Goal: Task Accomplishment & Management: Complete application form

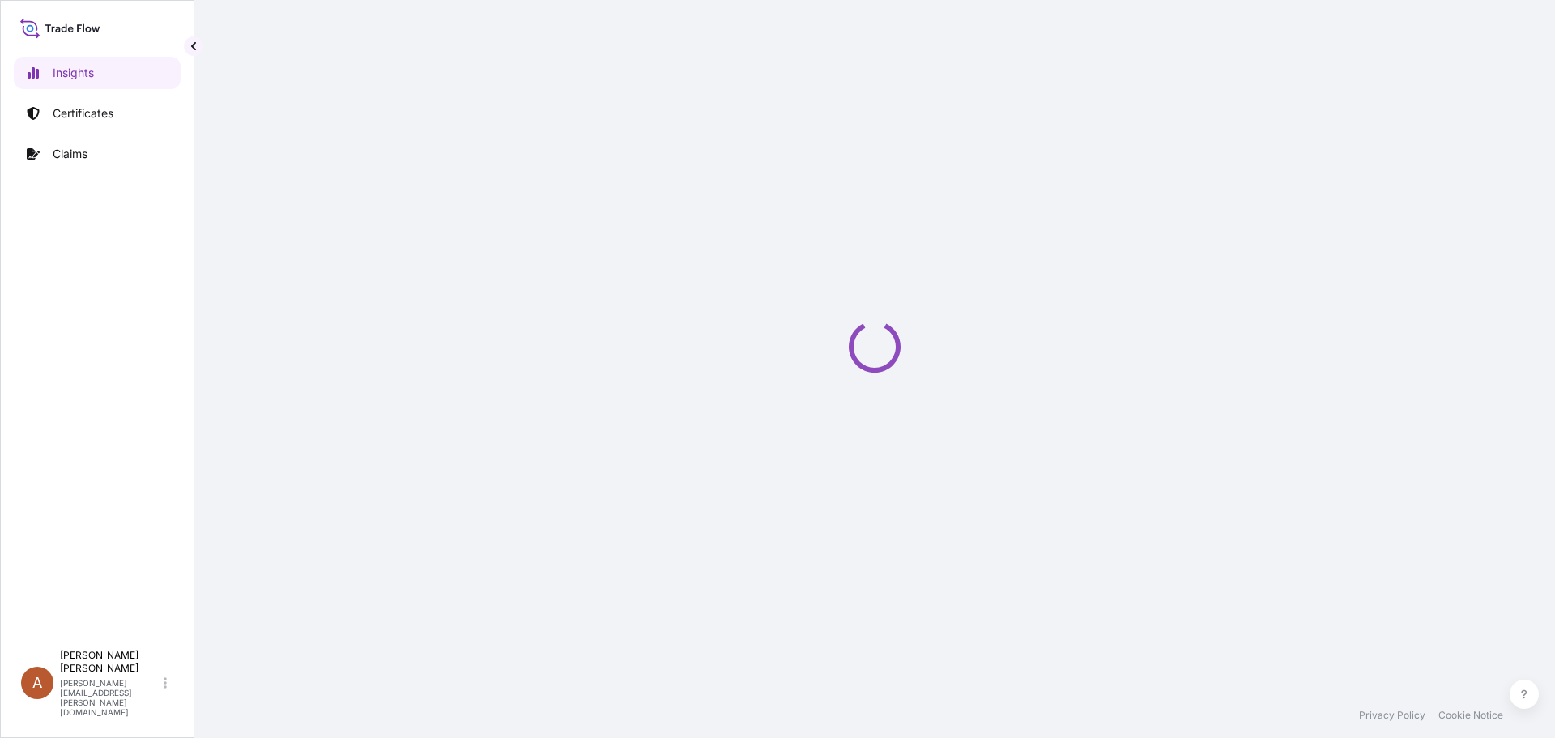
select select "2025"
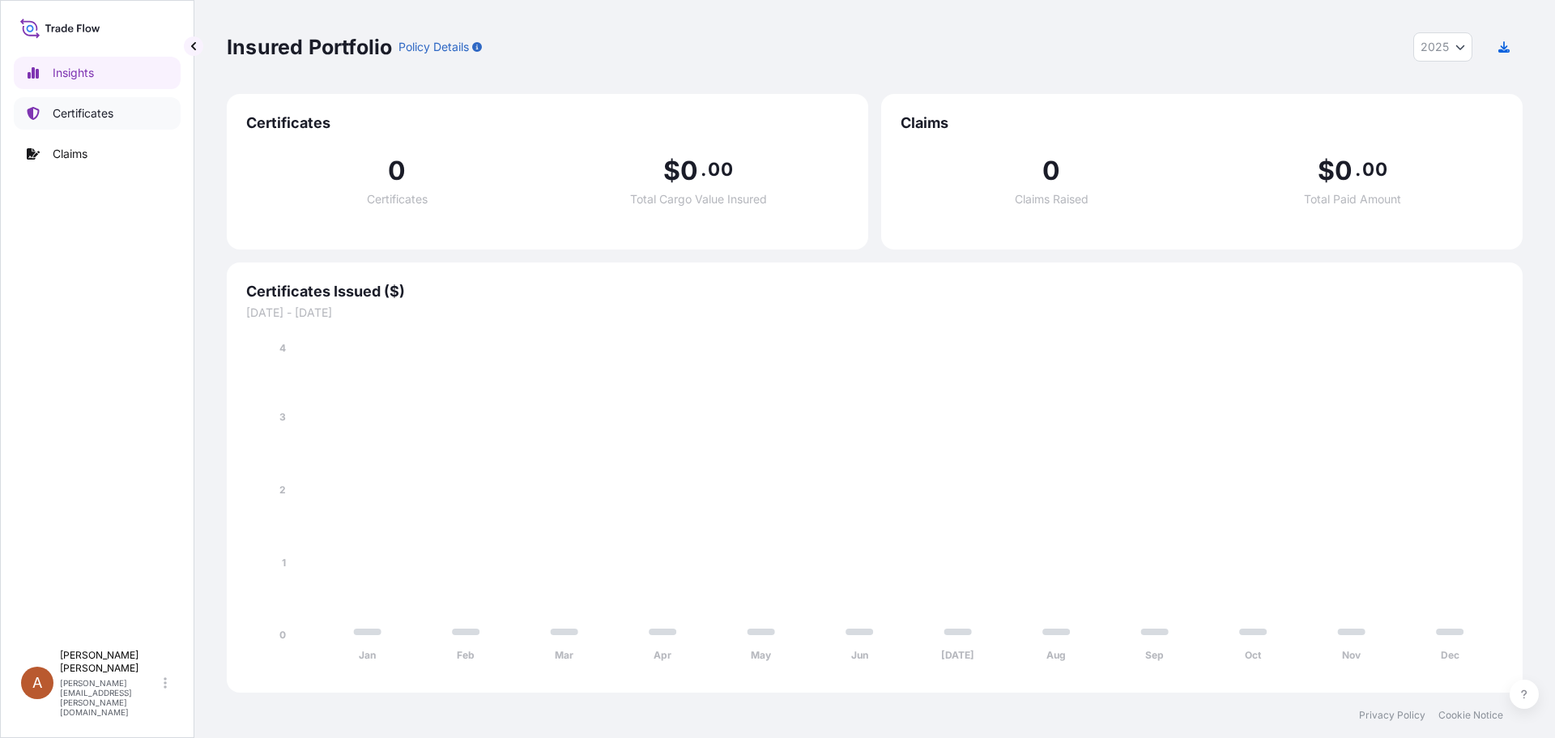
click at [94, 110] on p "Certificates" at bounding box center [83, 113] width 61 height 16
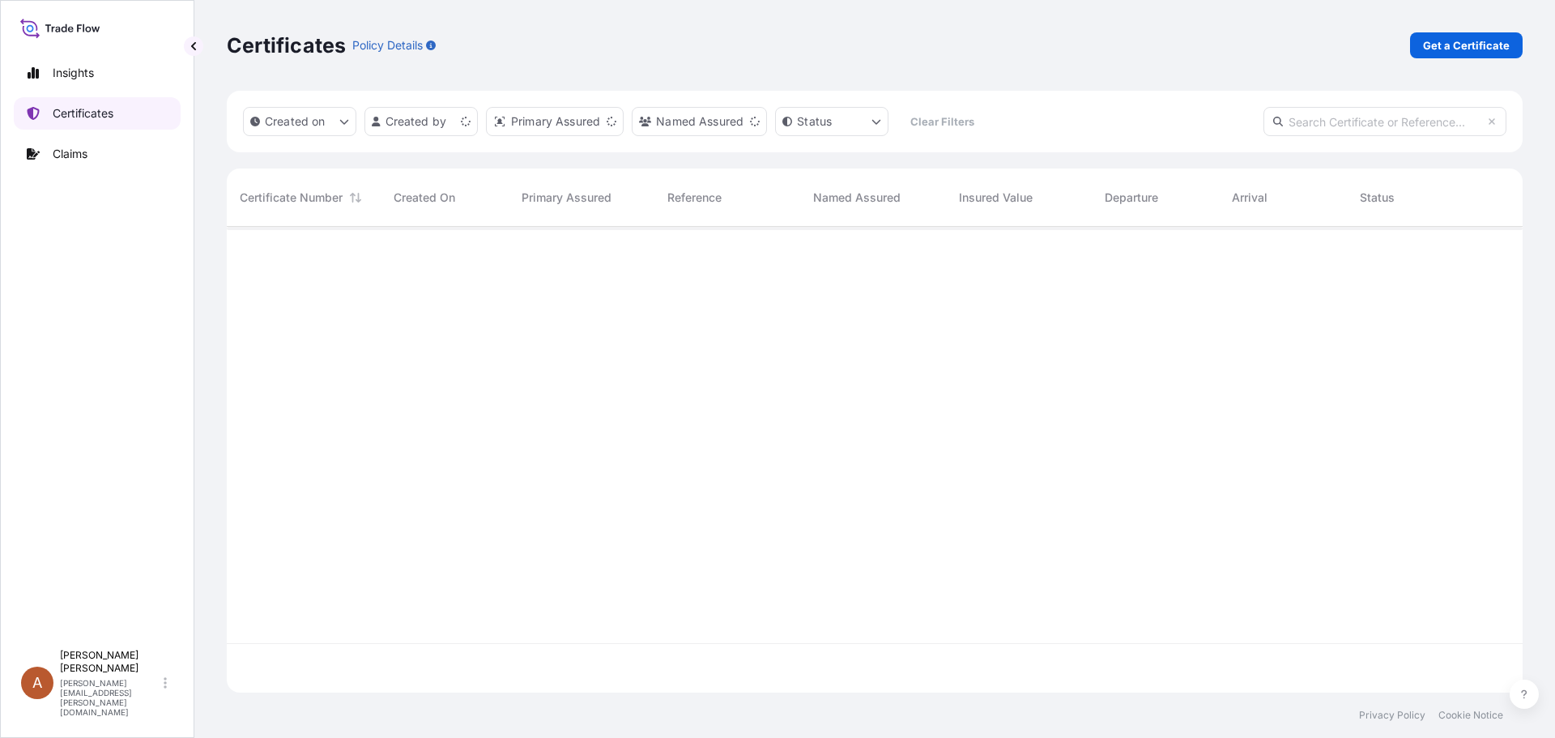
scroll to position [462, 1284]
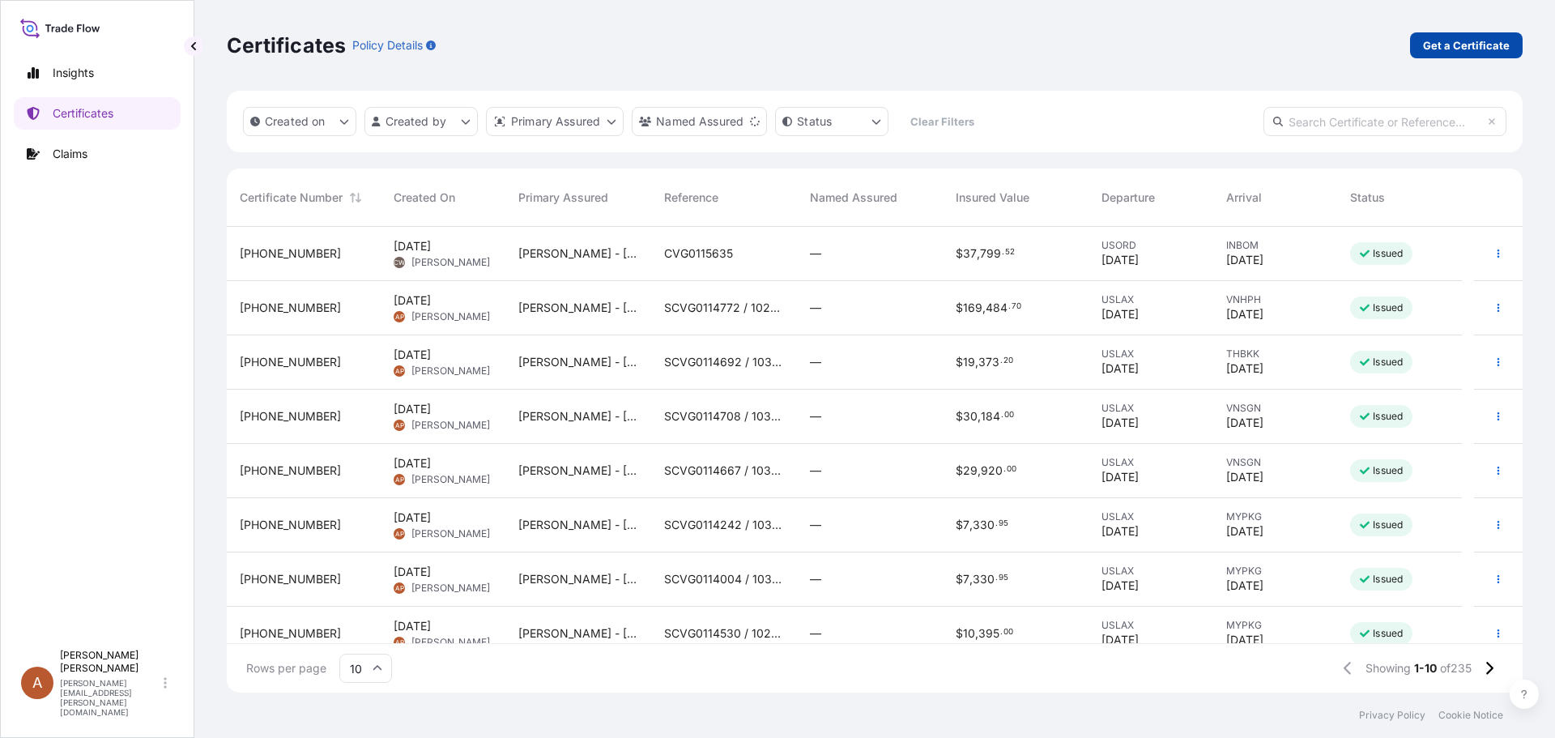
click at [1463, 42] on p "Get a Certificate" at bounding box center [1466, 45] width 87 height 16
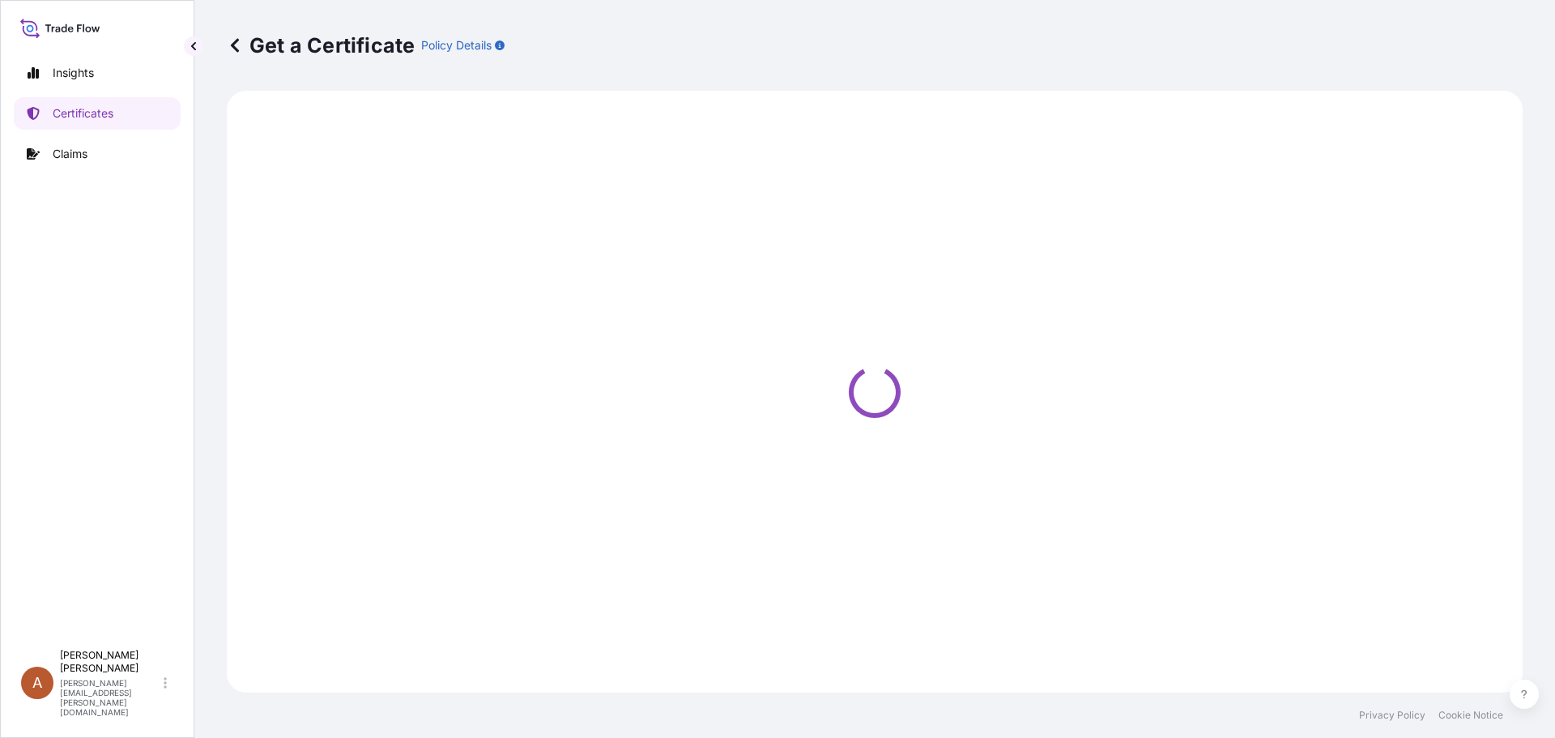
select select "Road / [GEOGRAPHIC_DATA]"
select select "Sea"
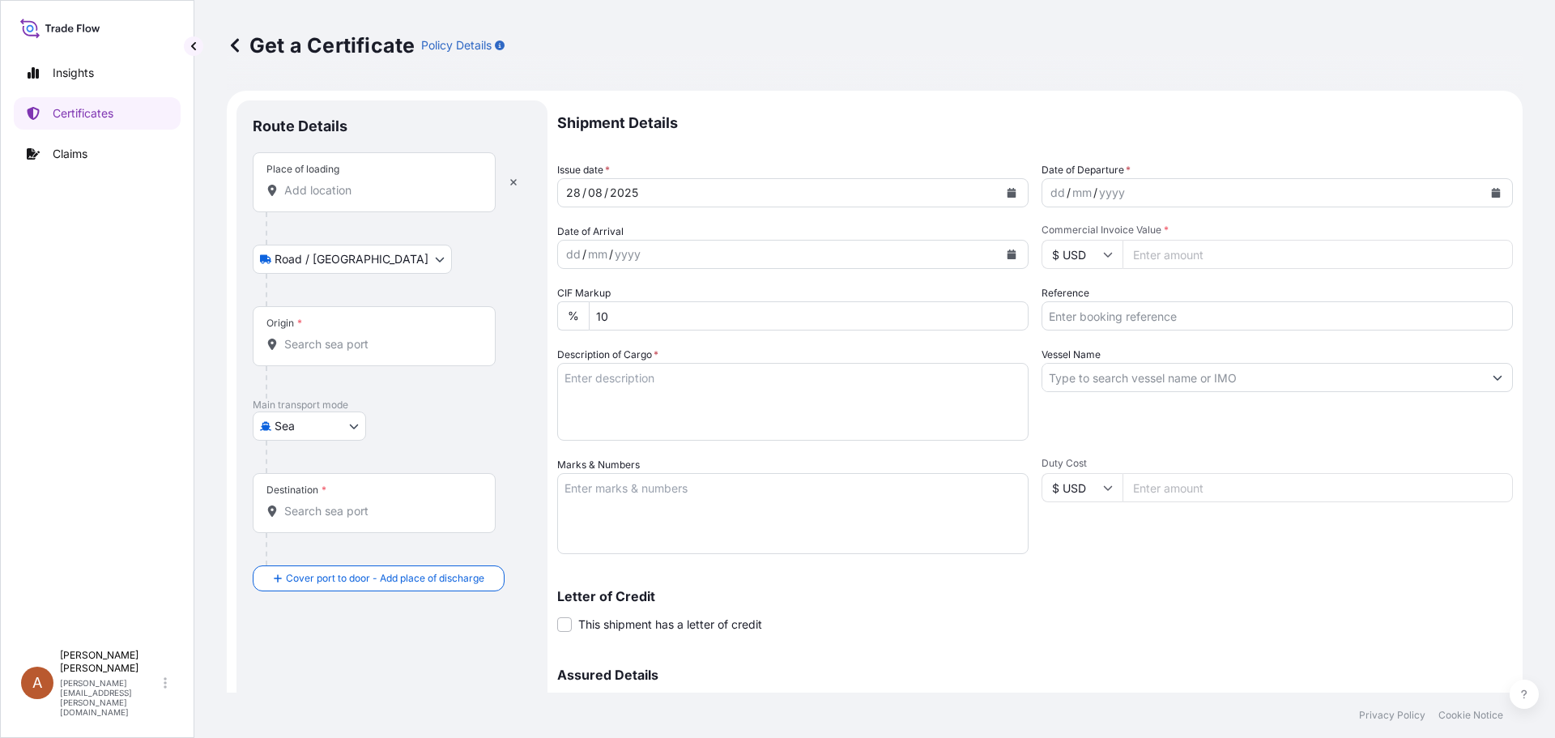
click at [348, 191] on input "Place of loading" at bounding box center [379, 190] width 191 height 16
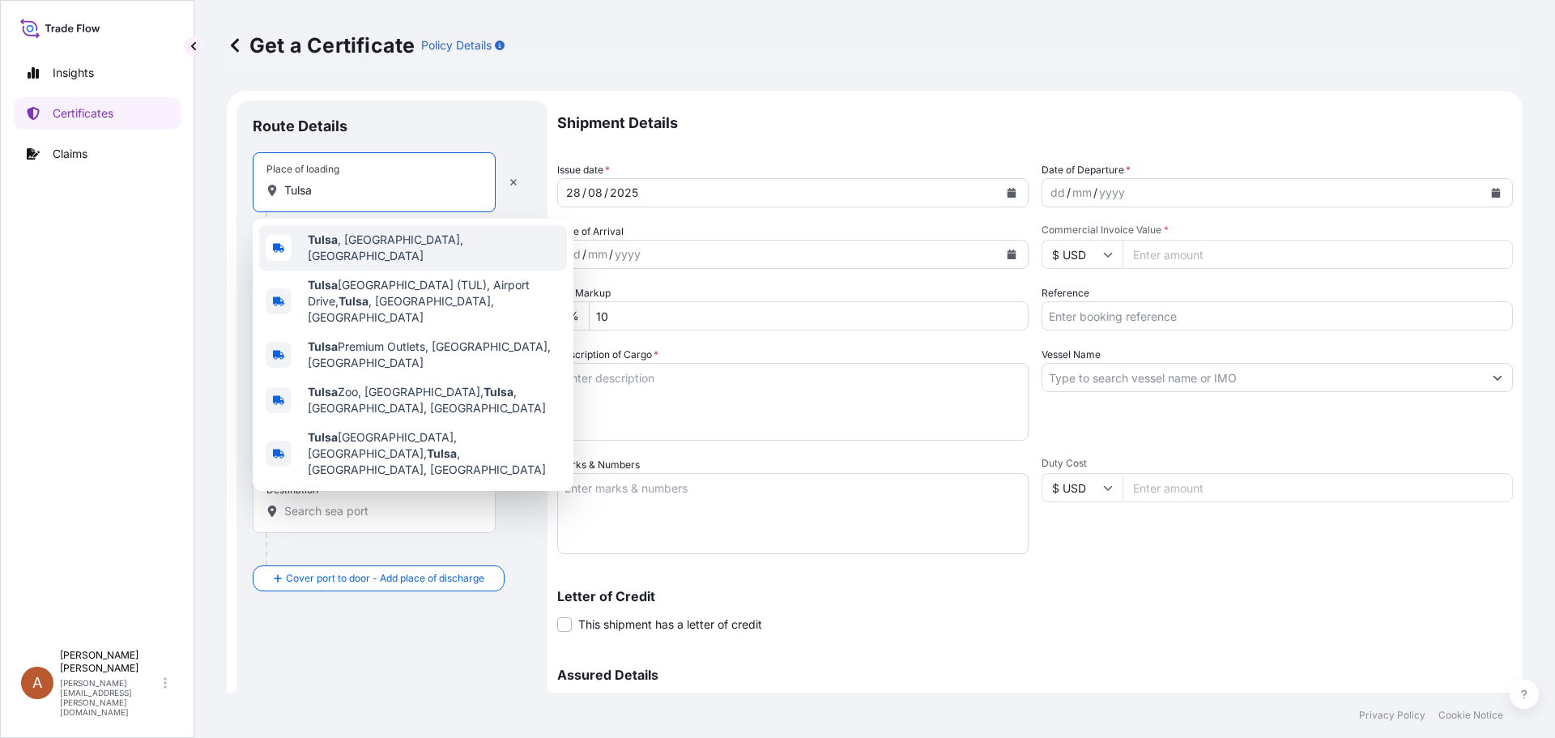
click at [339, 240] on span "[GEOGRAPHIC_DATA] , [GEOGRAPHIC_DATA], [GEOGRAPHIC_DATA]" at bounding box center [434, 248] width 253 height 32
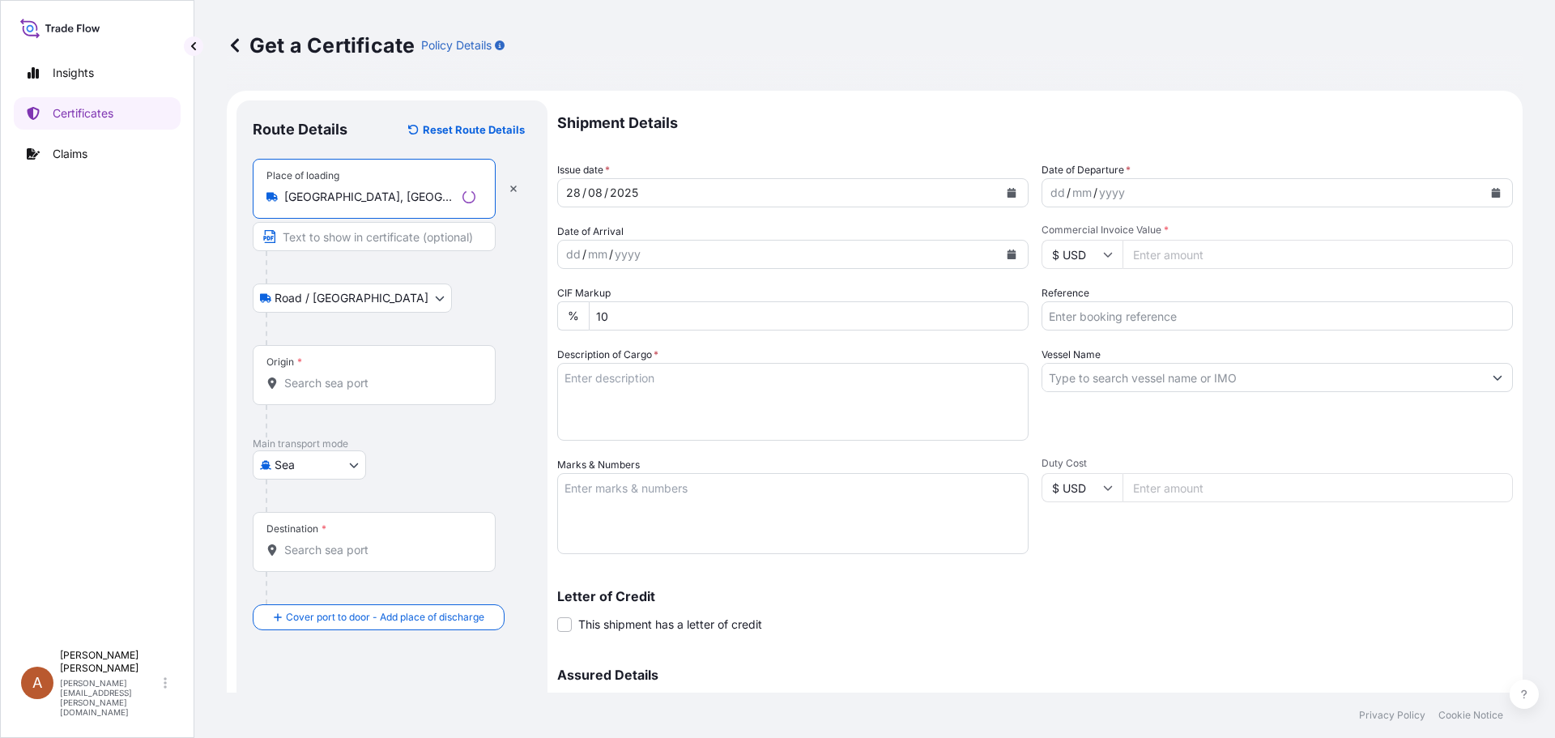
type input "[GEOGRAPHIC_DATA], [GEOGRAPHIC_DATA], [GEOGRAPHIC_DATA]"
click at [309, 385] on input "Origin *" at bounding box center [379, 383] width 191 height 16
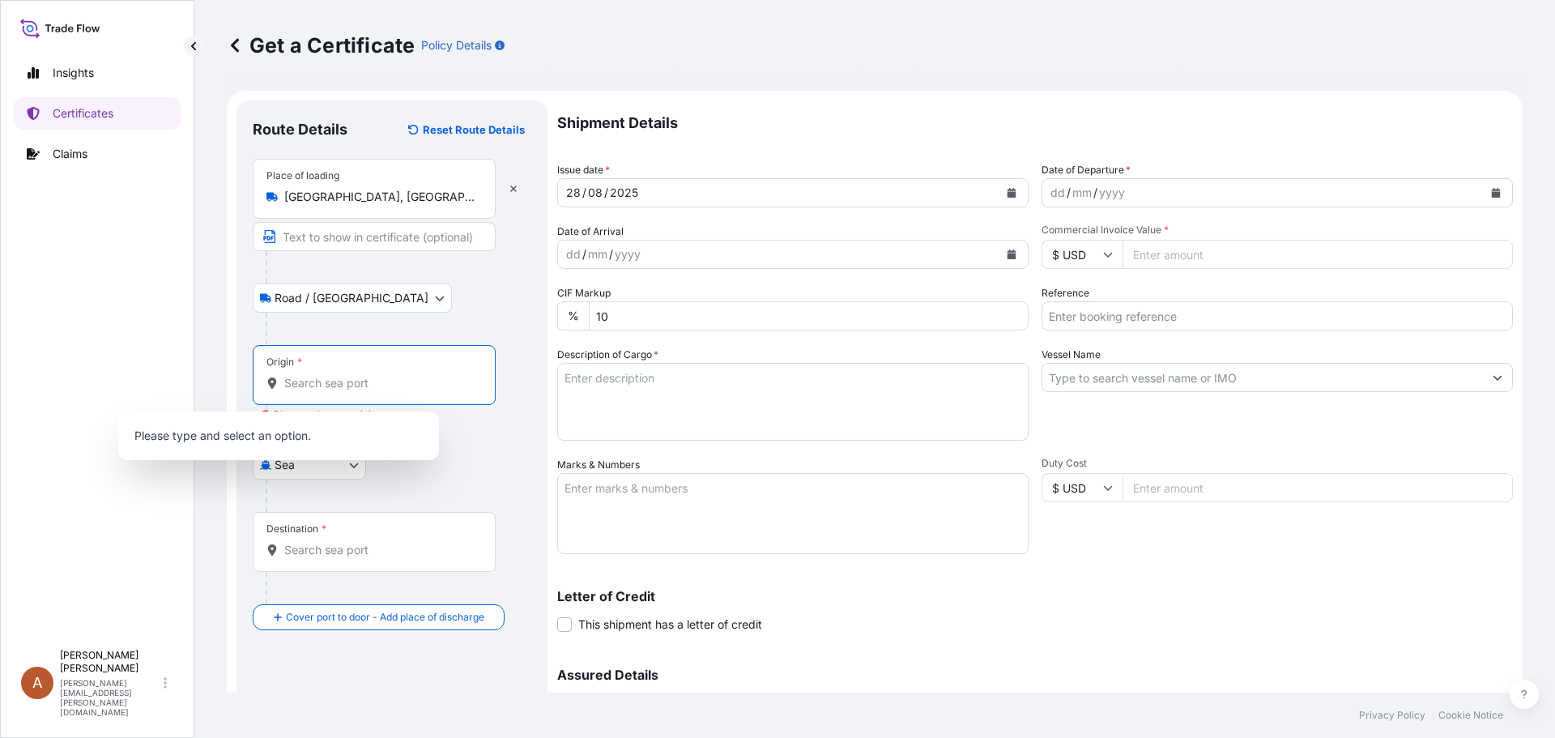
click at [296, 384] on input "Origin * Please select an origin" at bounding box center [379, 383] width 191 height 16
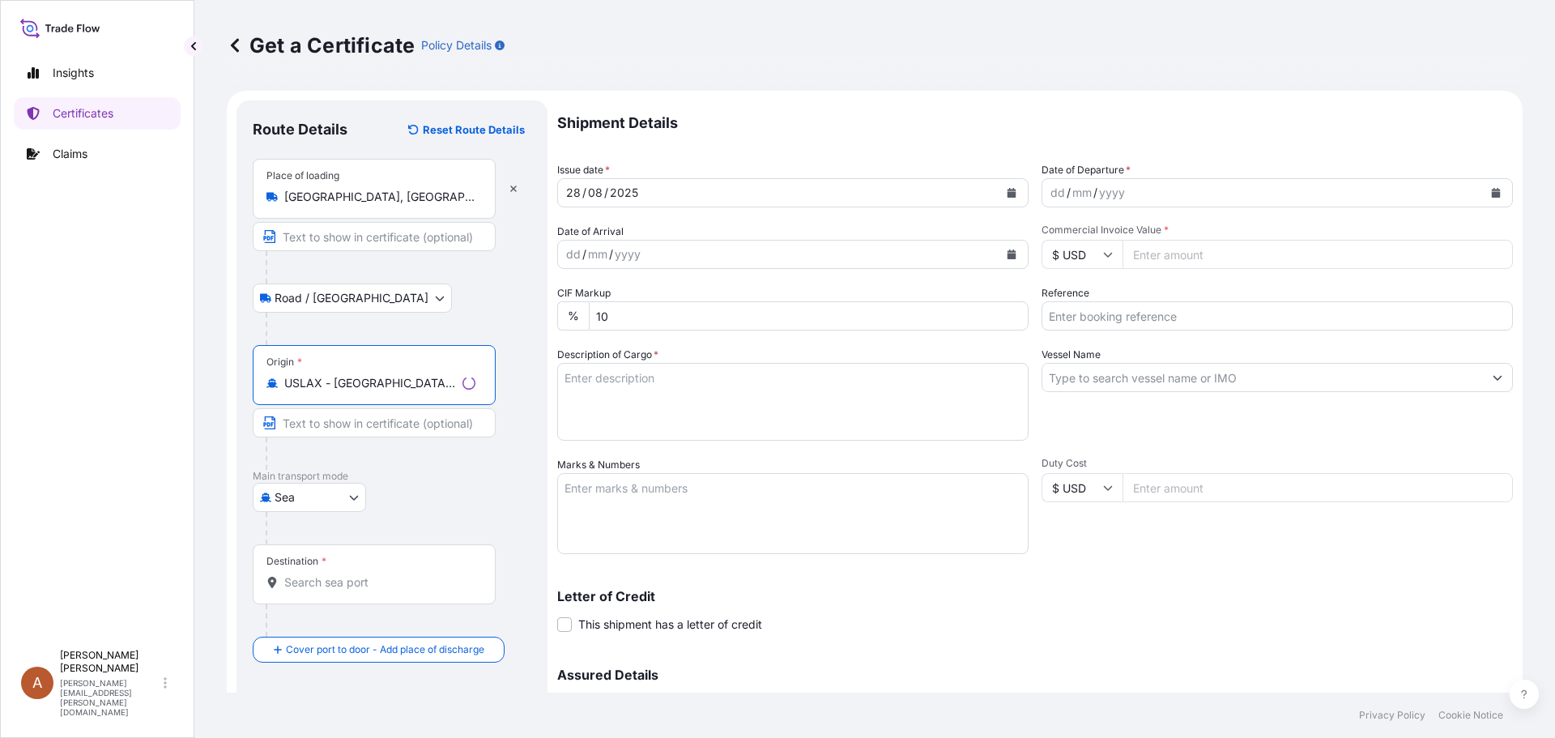
type input "USLAX - [GEOGRAPHIC_DATA], [GEOGRAPHIC_DATA]"
click at [298, 585] on input "Destination *" at bounding box center [379, 582] width 191 height 16
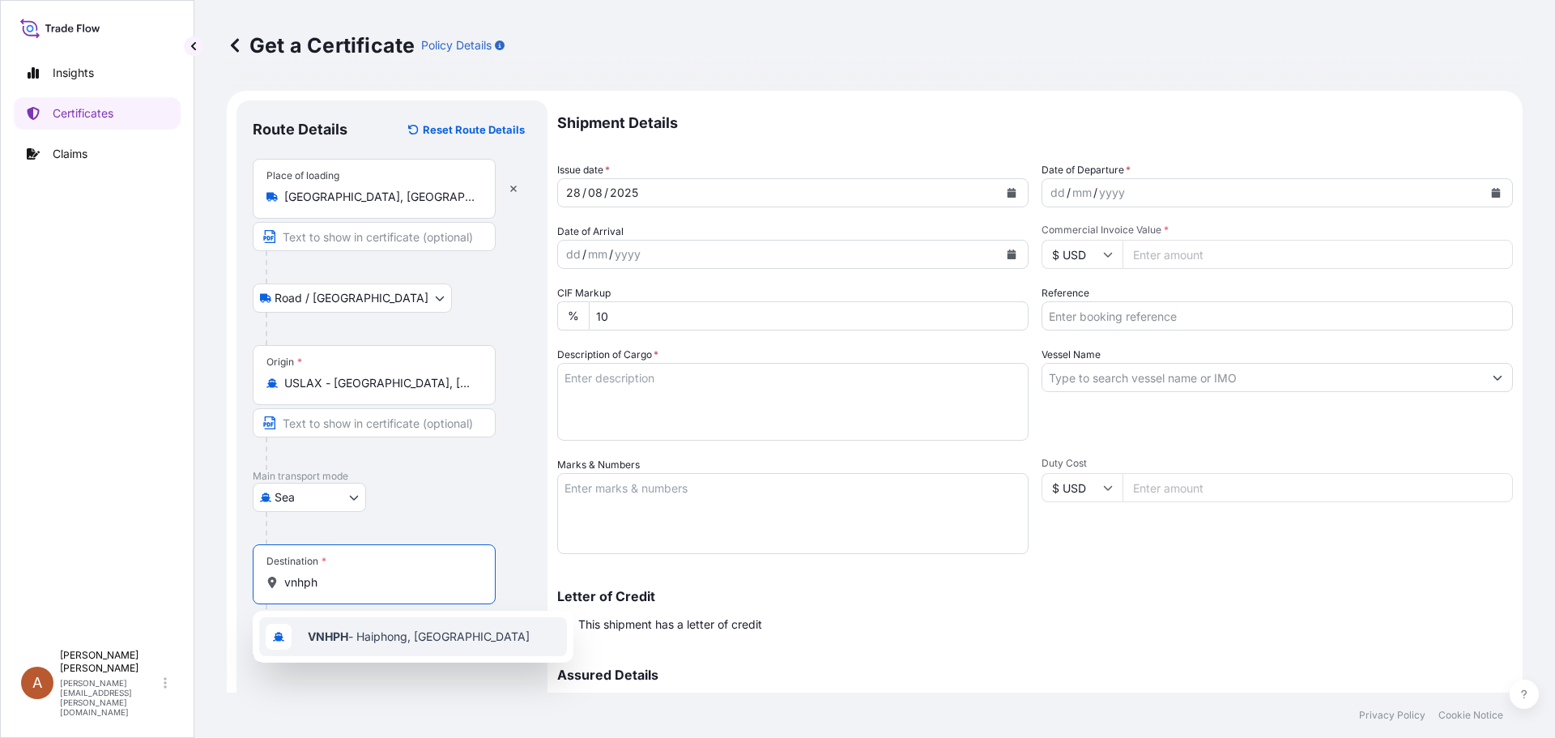
click at [399, 638] on span "VNHPH - Haiphong, [GEOGRAPHIC_DATA]" at bounding box center [419, 636] width 222 height 16
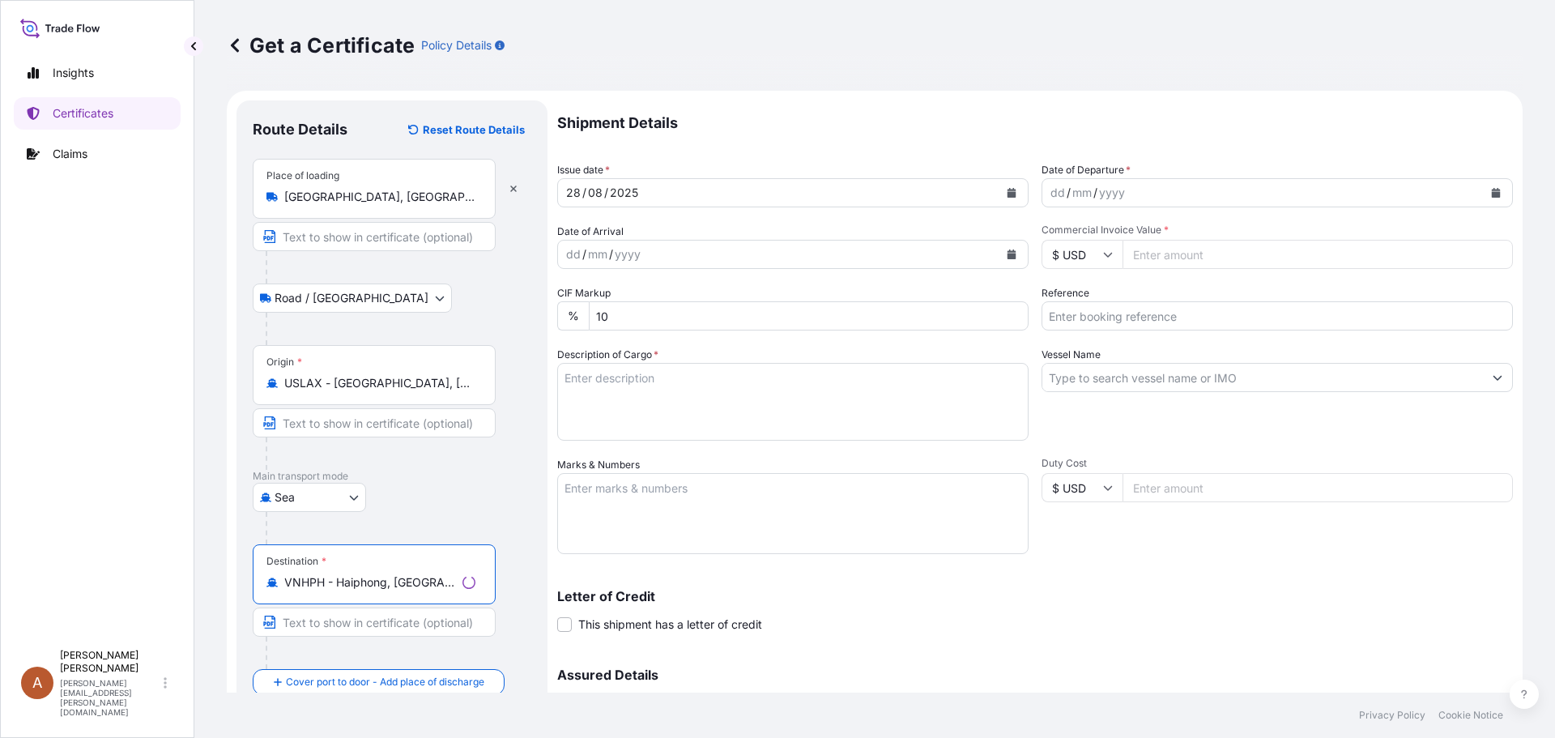
type input "VNHPH - Haiphong, [GEOGRAPHIC_DATA]"
click at [1052, 193] on div "dd" at bounding box center [1058, 192] width 18 height 19
drag, startPoint x: 1131, startPoint y: 250, endPoint x: 1142, endPoint y: 279, distance: 30.2
click at [1131, 250] on input "Commercial Invoice Value *" at bounding box center [1317, 254] width 390 height 29
type input "26860.00"
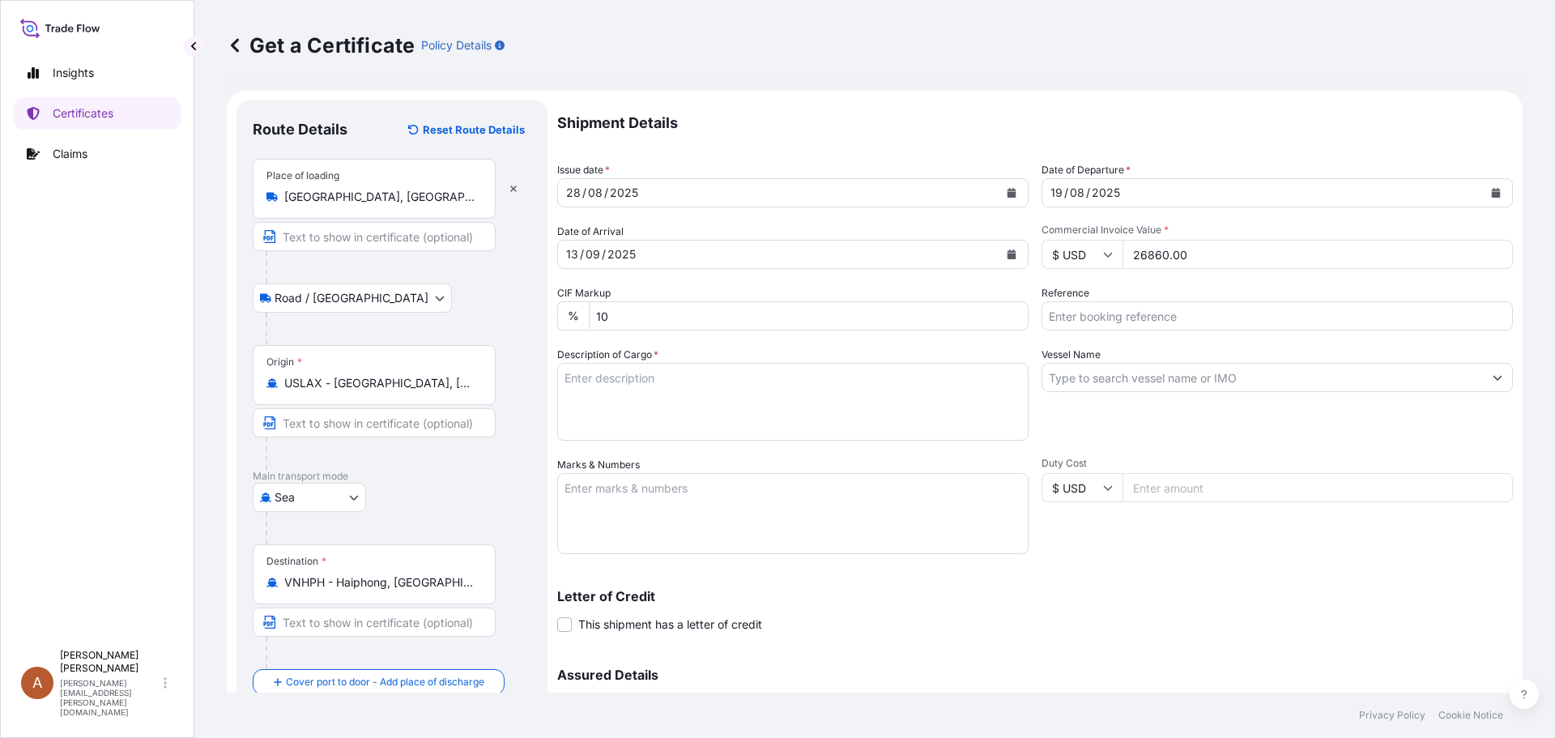
click at [1075, 304] on input "Reference" at bounding box center [1276, 315] width 471 height 29
type input "SCVG0113981 / 1031046"
click at [585, 368] on textarea "Description of Cargo *" at bounding box center [792, 402] width 471 height 78
click at [564, 377] on textarea "Description of Cargo *" at bounding box center [792, 402] width 471 height 78
paste textarea "KELTROL,KTL,25KG,BAG HS-Code: 39 13 90"
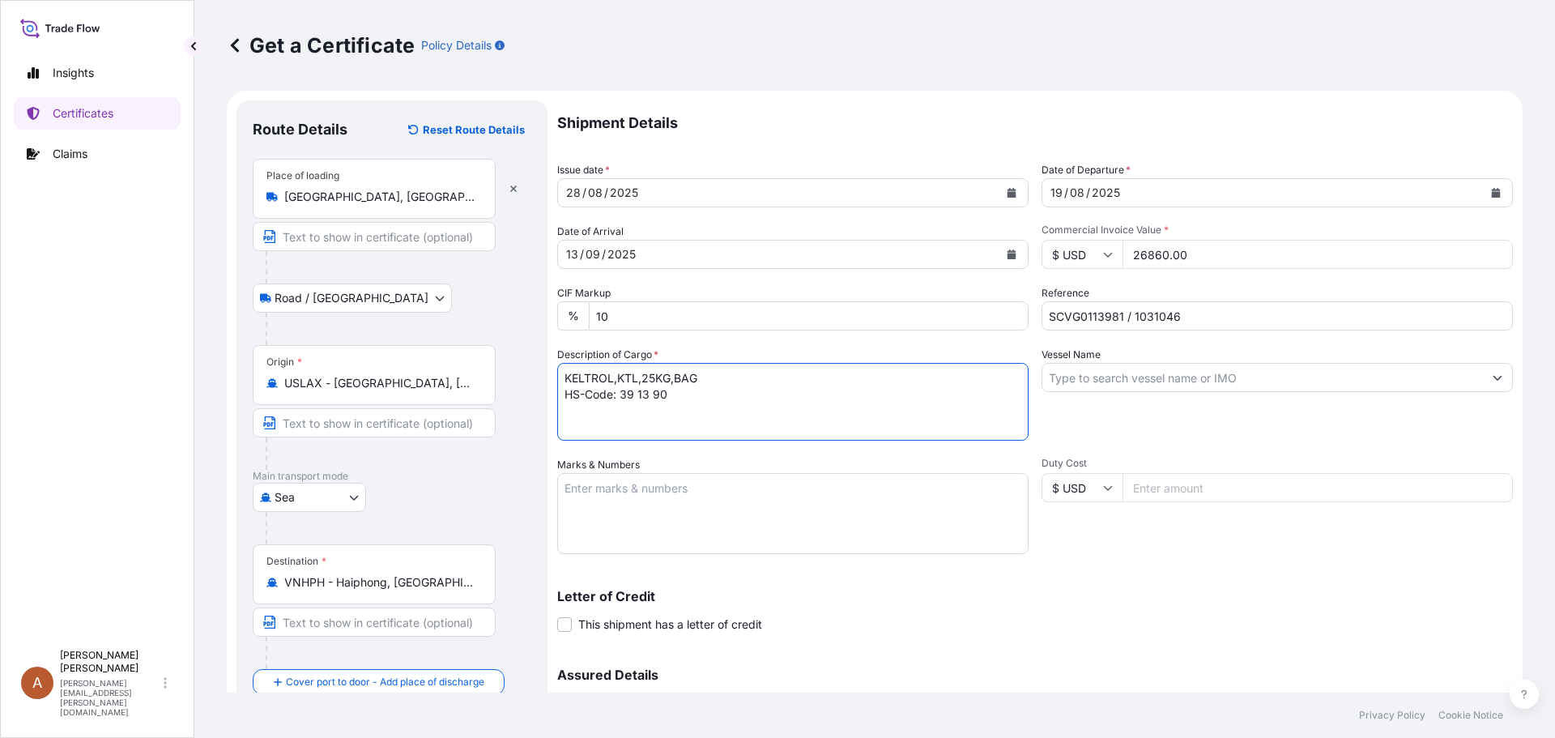
click at [673, 400] on textarea "KELTROL,KTL,25KG,BAG HS-Code: 39 13 90" at bounding box center [792, 402] width 471 height 78
click at [565, 410] on textarea "KELTROL,KTL,25KG,BAG HS-Code: 39 13 90" at bounding box center [792, 402] width 471 height 78
paste textarea "79 Bags of net 25KG each on 02 Heat Treated Pallets VOL: 131.2 CFT (3.105 CBM) …"
click at [624, 433] on textarea "KELTROL,KTL,25KG,BAG HS-Code: 39 13 90 79 Bags of net 25KG each on 02 Heat Trea…" at bounding box center [792, 402] width 471 height 78
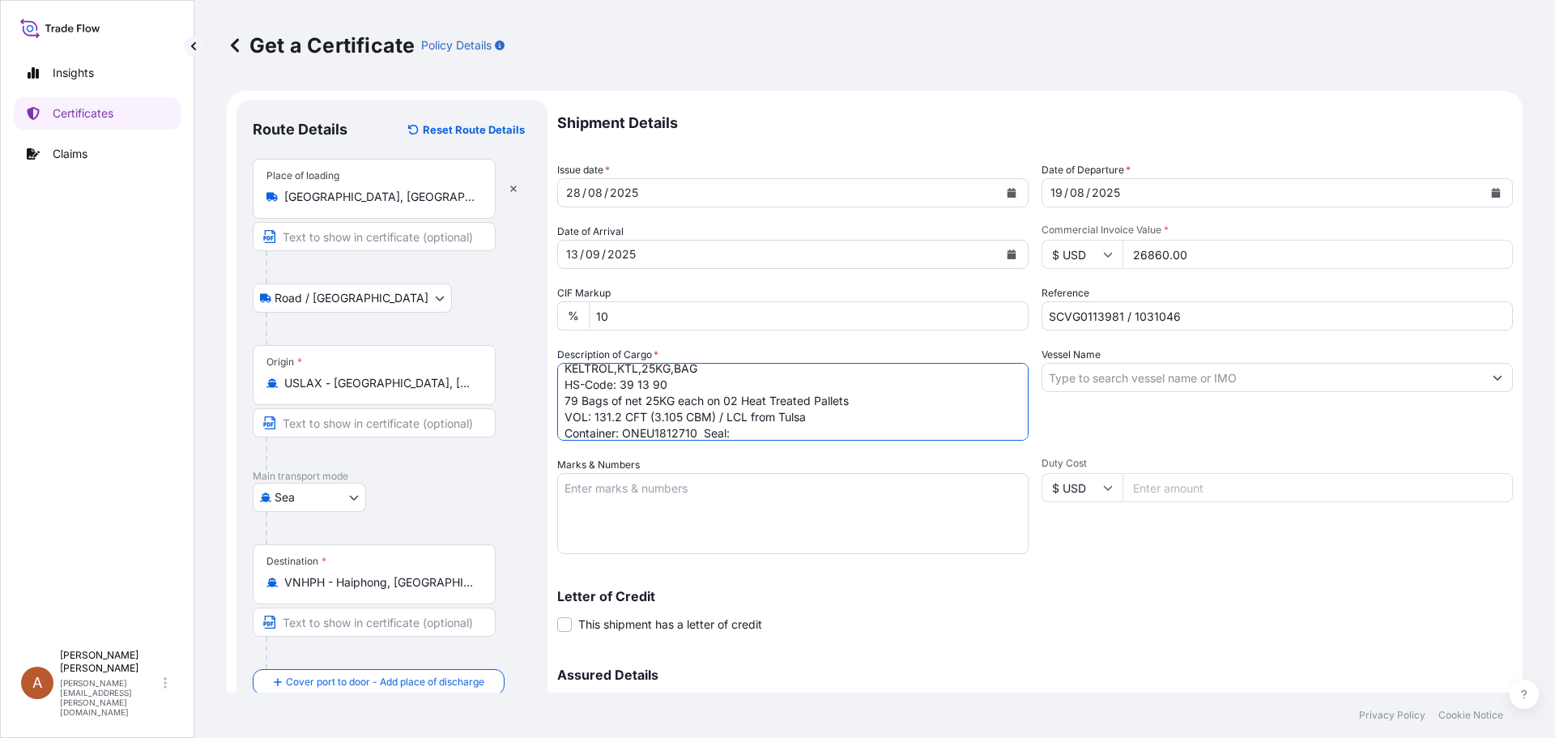
click at [731, 433] on textarea "KELTROL,KTL,25KG,BAG HS-Code: 39 13 90 79 Bags of net 25KG each on 02 Heat Trea…" at bounding box center [792, 402] width 471 height 78
type textarea "KELTROL,KTL,25KG,BAG HS-Code: 39 13 90 79 Bags of net 25KG each on 02 Heat Trea…"
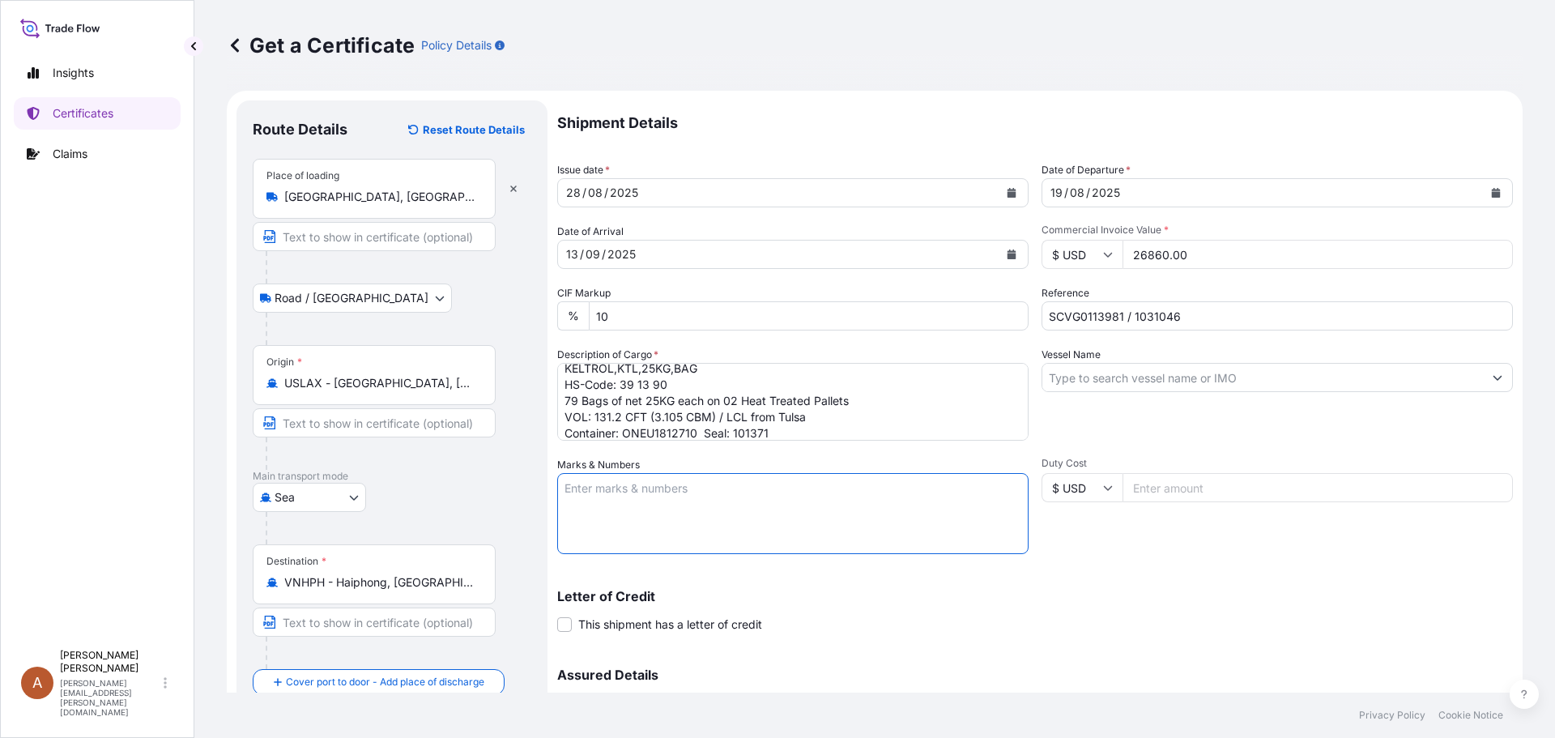
click at [671, 500] on textarea "Marks & Numbers" at bounding box center [792, 513] width 471 height 81
click at [580, 485] on textarea "Marks & Numbers" at bounding box center [792, 513] width 471 height 81
paste textarea "Shipping Marks:- ASIA CHEMICAL CORPORATION ACC-25052593 Haiphong (Marks above o…"
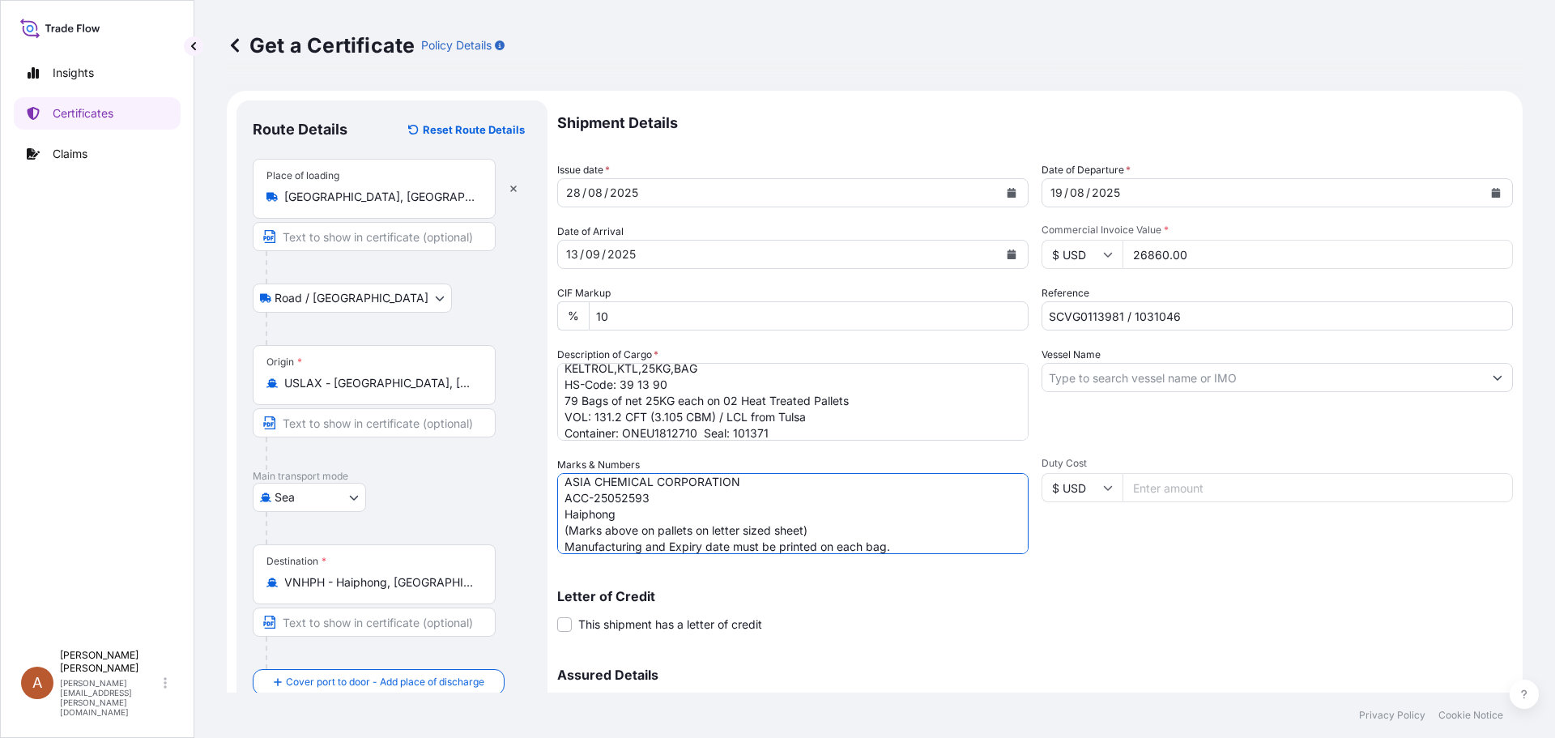
type textarea "Shipping Marks:- ASIA CHEMICAL CORPORATION ACC-25052593 Haiphong (Marks above o…"
click at [1083, 526] on div "Duty Cost $ USD" at bounding box center [1276, 505] width 471 height 97
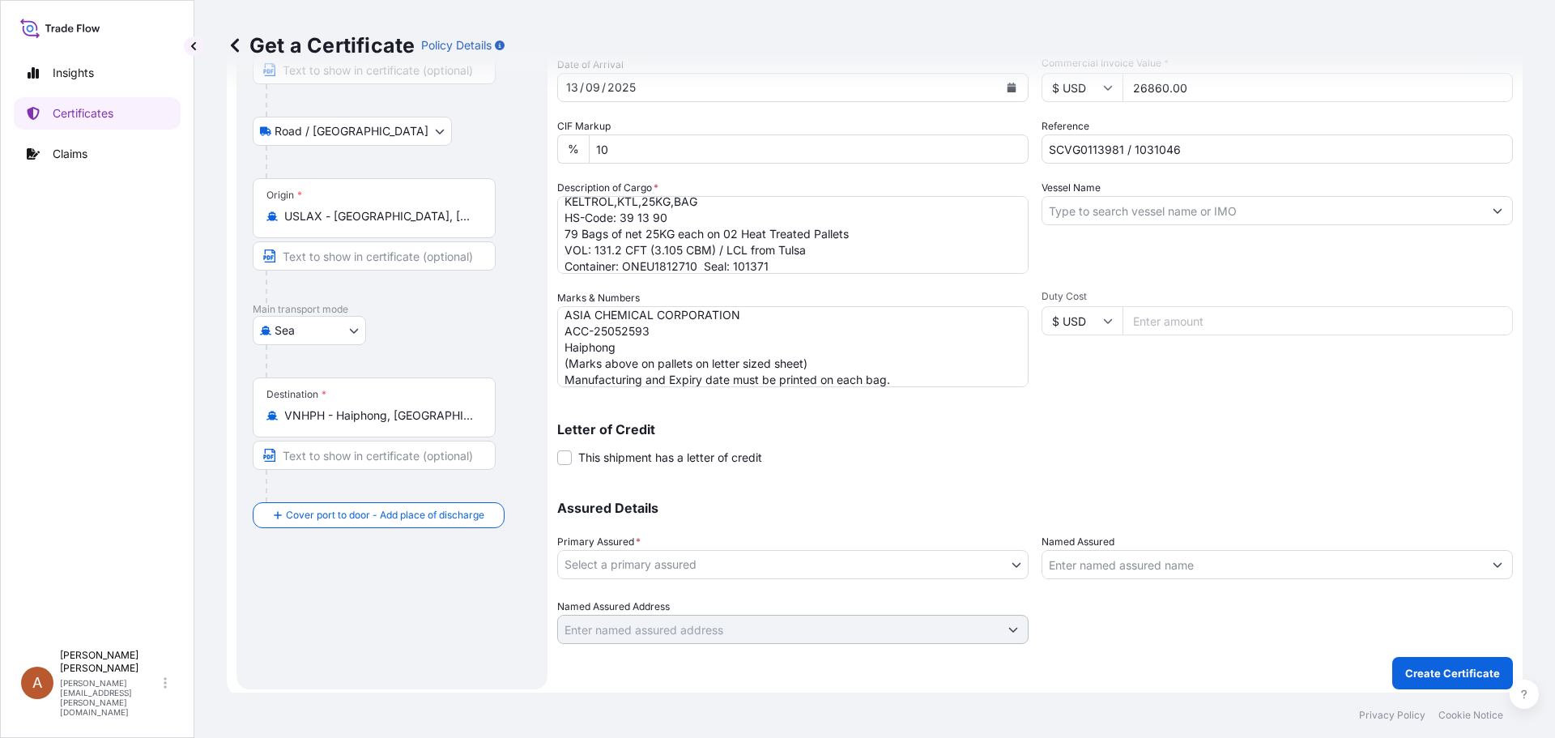
scroll to position [173, 0]
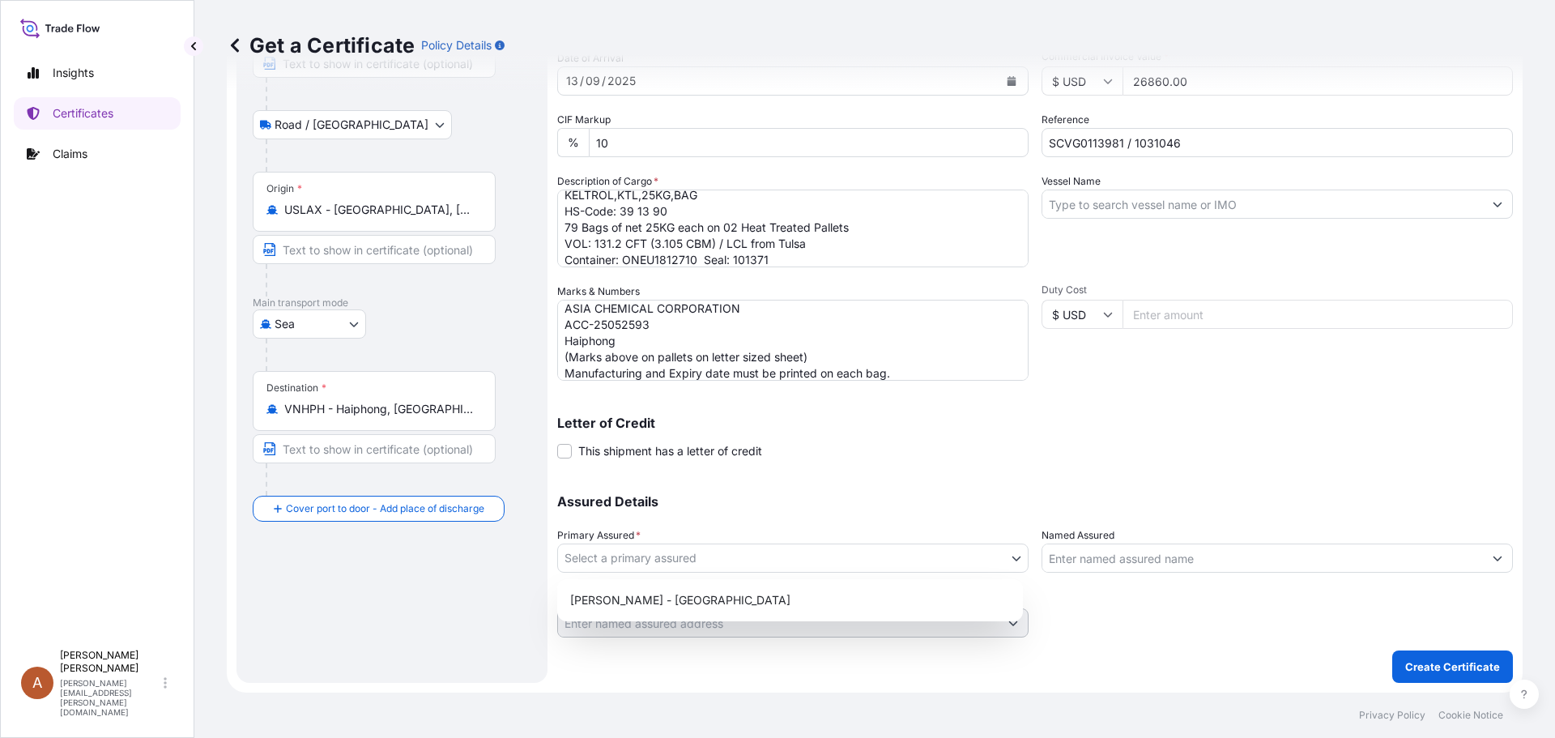
click at [606, 566] on body "Insights Certificates Claims A Alicia Pye-miller [EMAIL_ADDRESS][PERSON_NAME][D…" at bounding box center [777, 369] width 1555 height 738
click at [610, 593] on div "[PERSON_NAME] - [GEOGRAPHIC_DATA]" at bounding box center [790, 599] width 453 height 29
select select "31650"
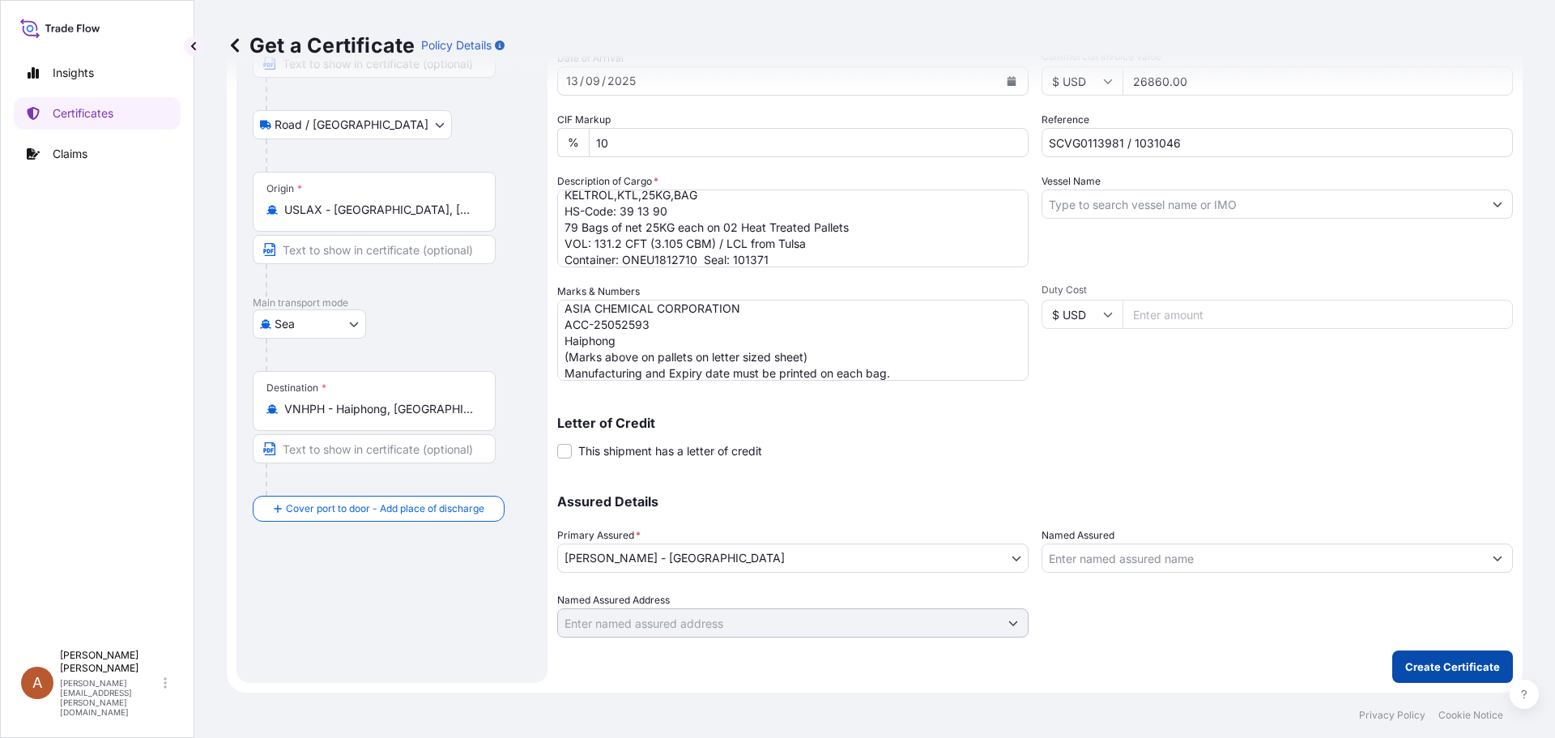
click at [1435, 681] on button "Create Certificate" at bounding box center [1452, 666] width 121 height 32
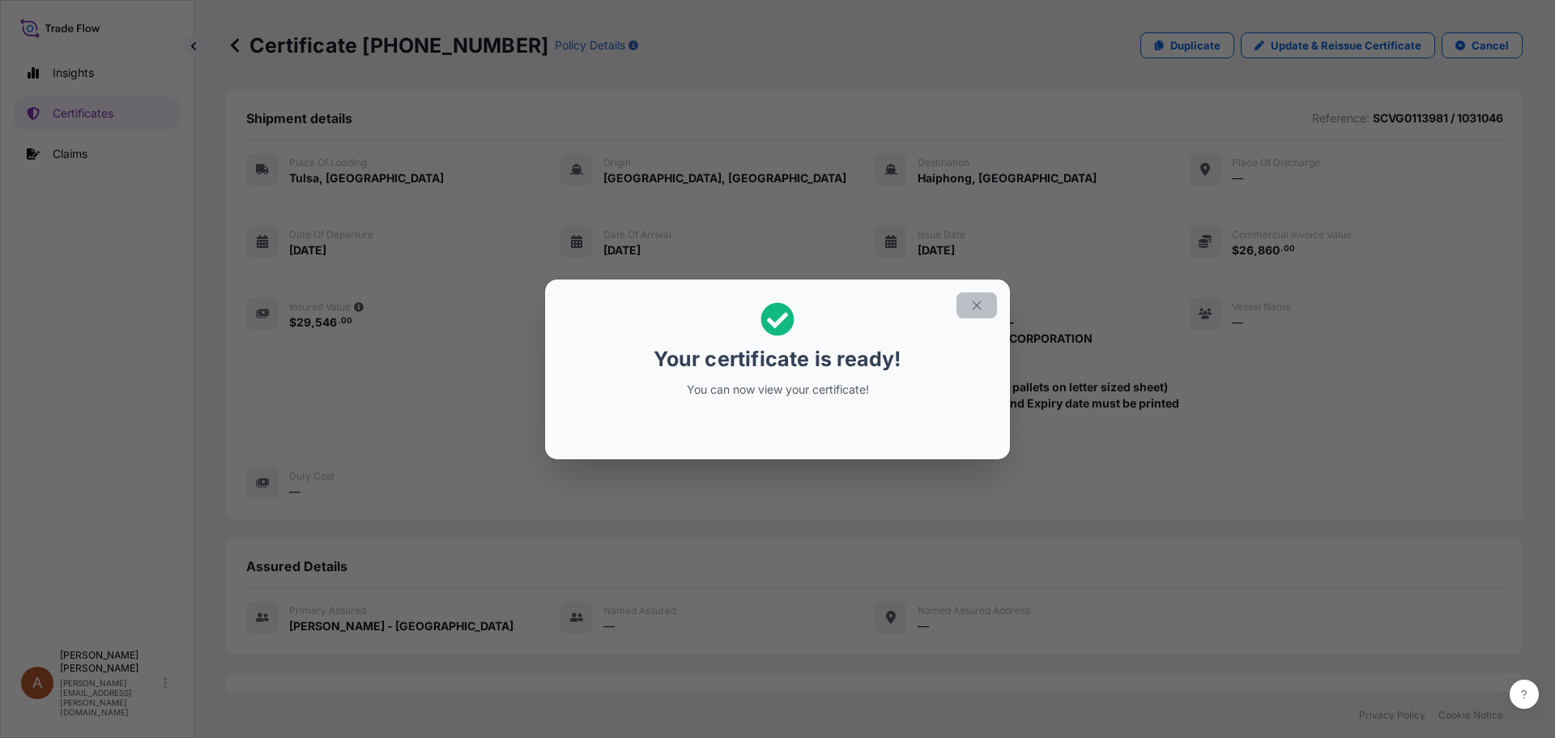
click at [983, 304] on icon "button" at bounding box center [976, 305] width 15 height 15
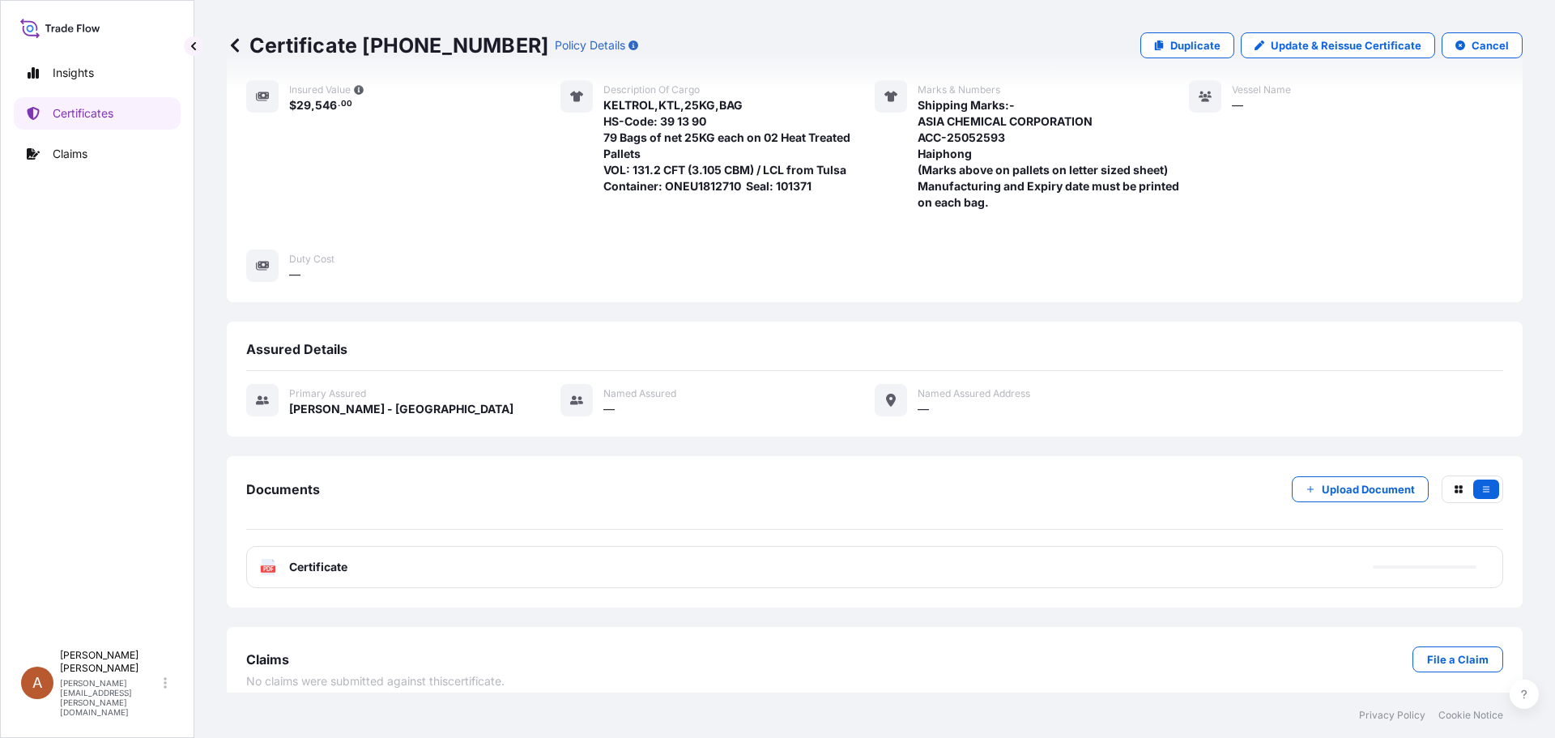
scroll to position [233, 0]
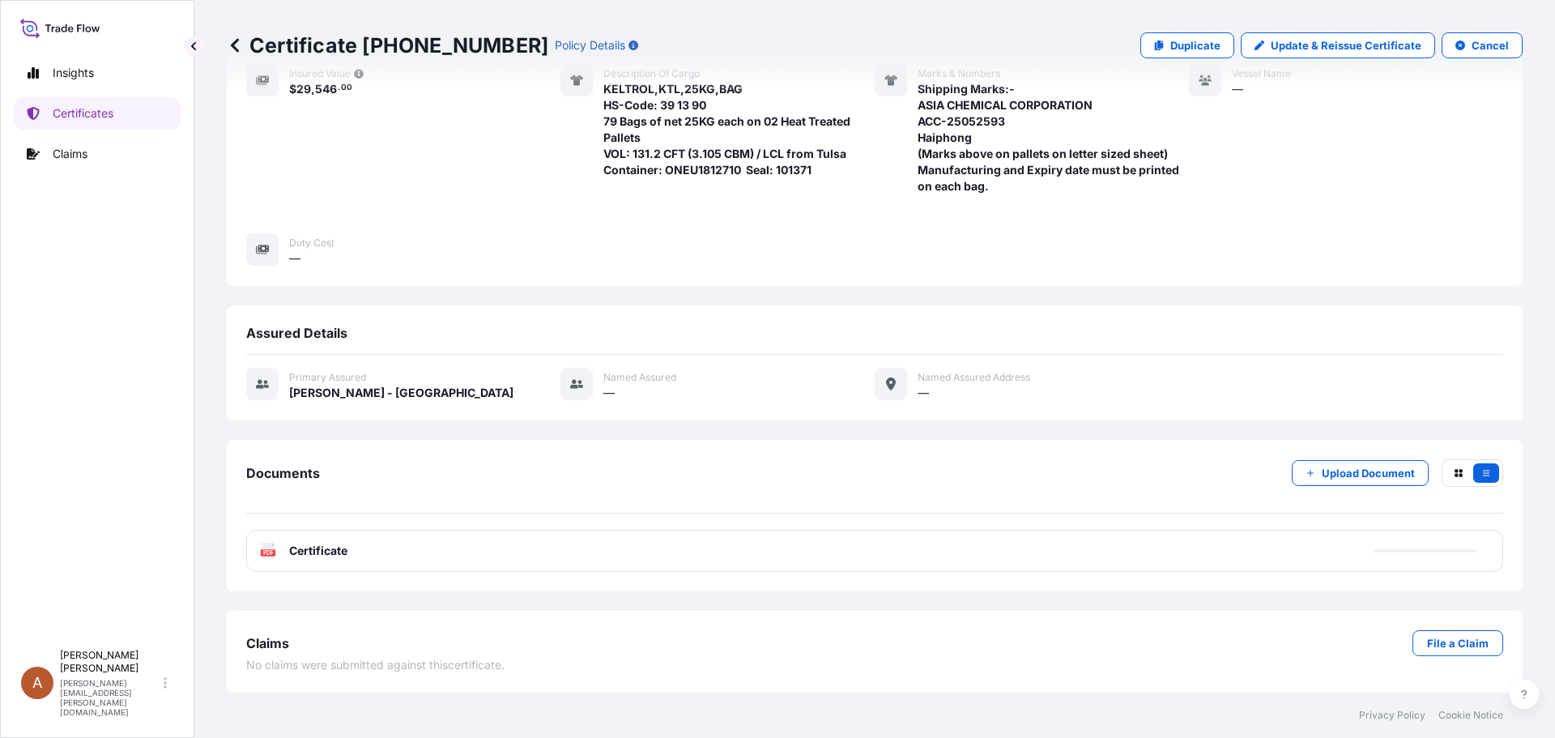
click at [313, 543] on span "Certificate" at bounding box center [318, 551] width 58 height 16
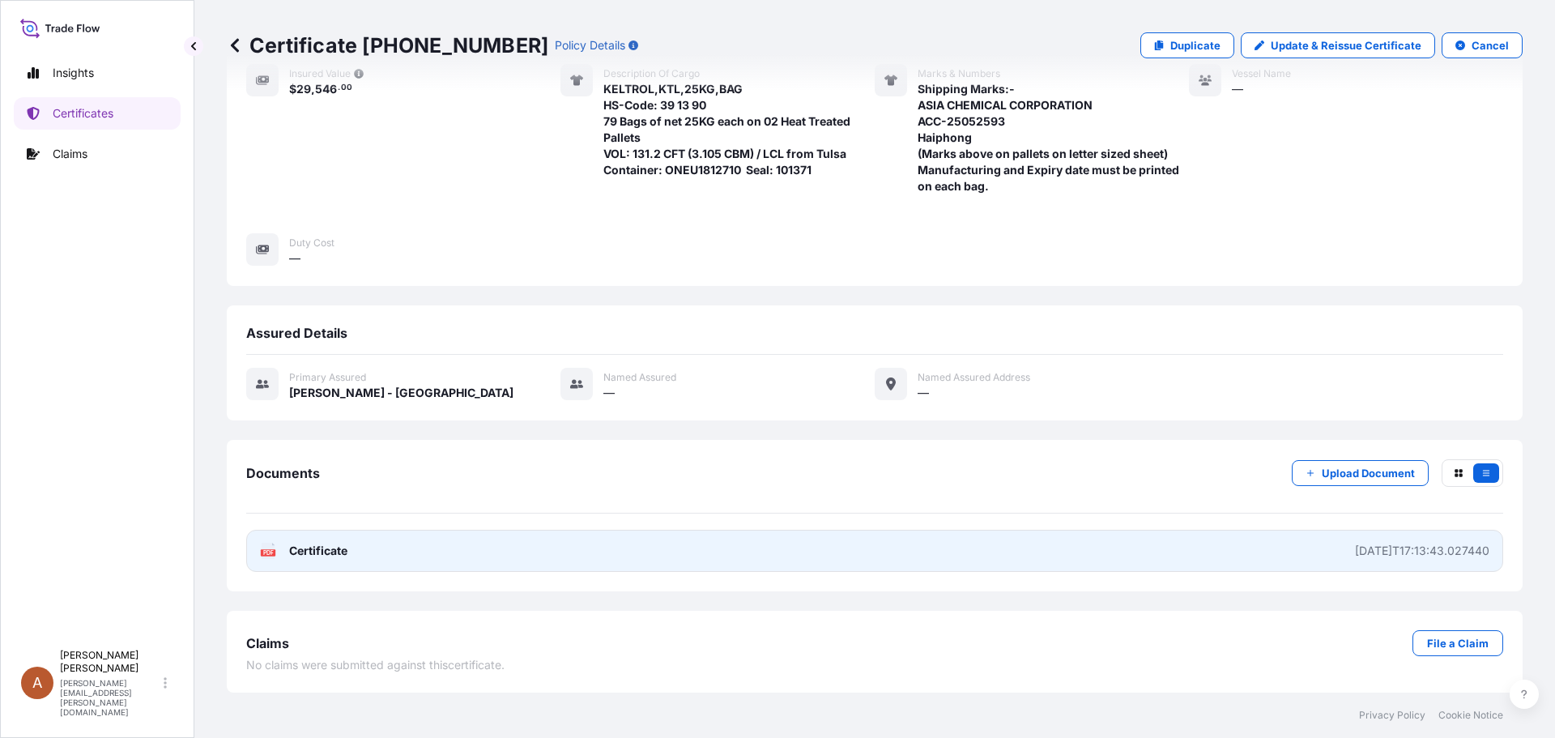
click at [295, 551] on span "Certificate" at bounding box center [318, 551] width 58 height 16
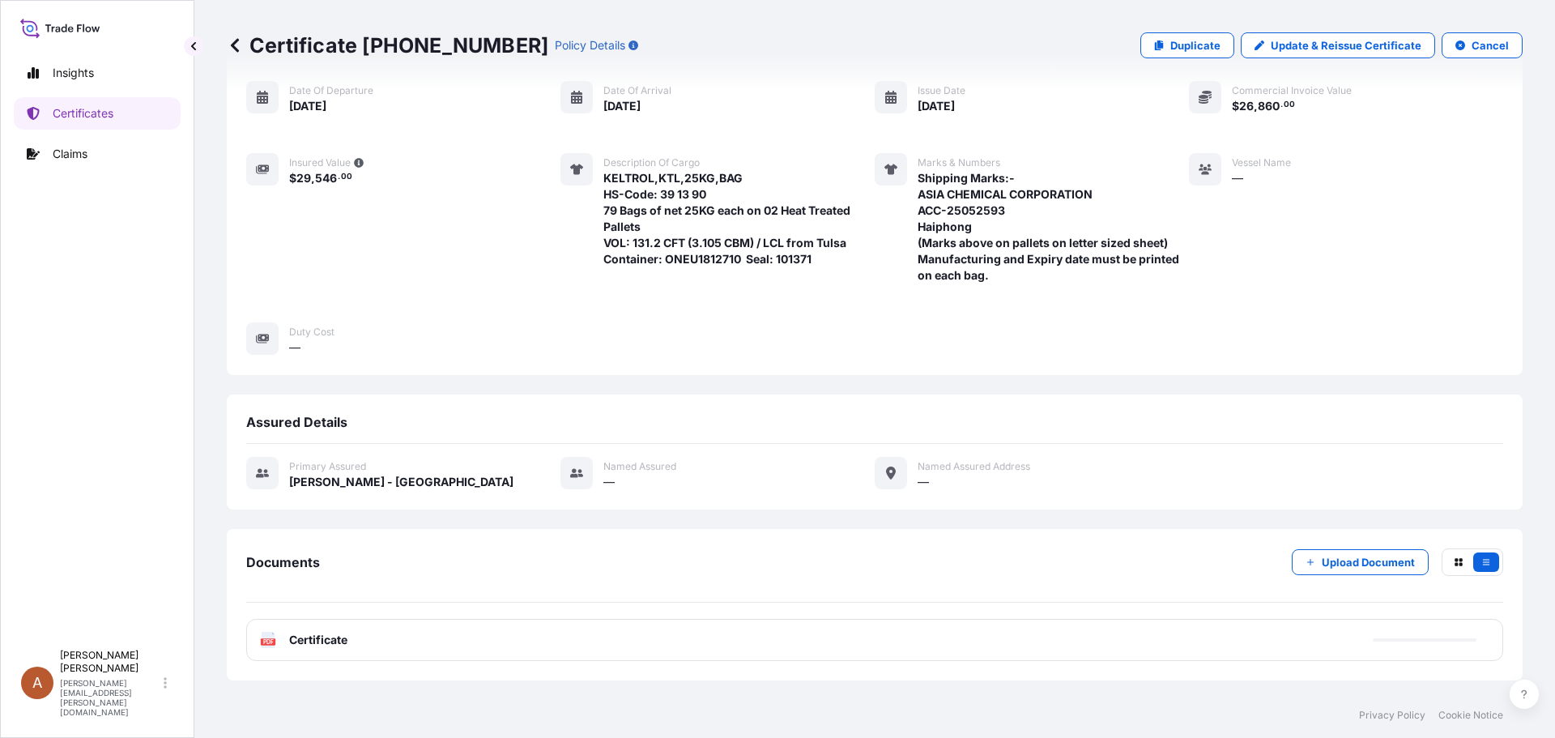
scroll to position [0, 0]
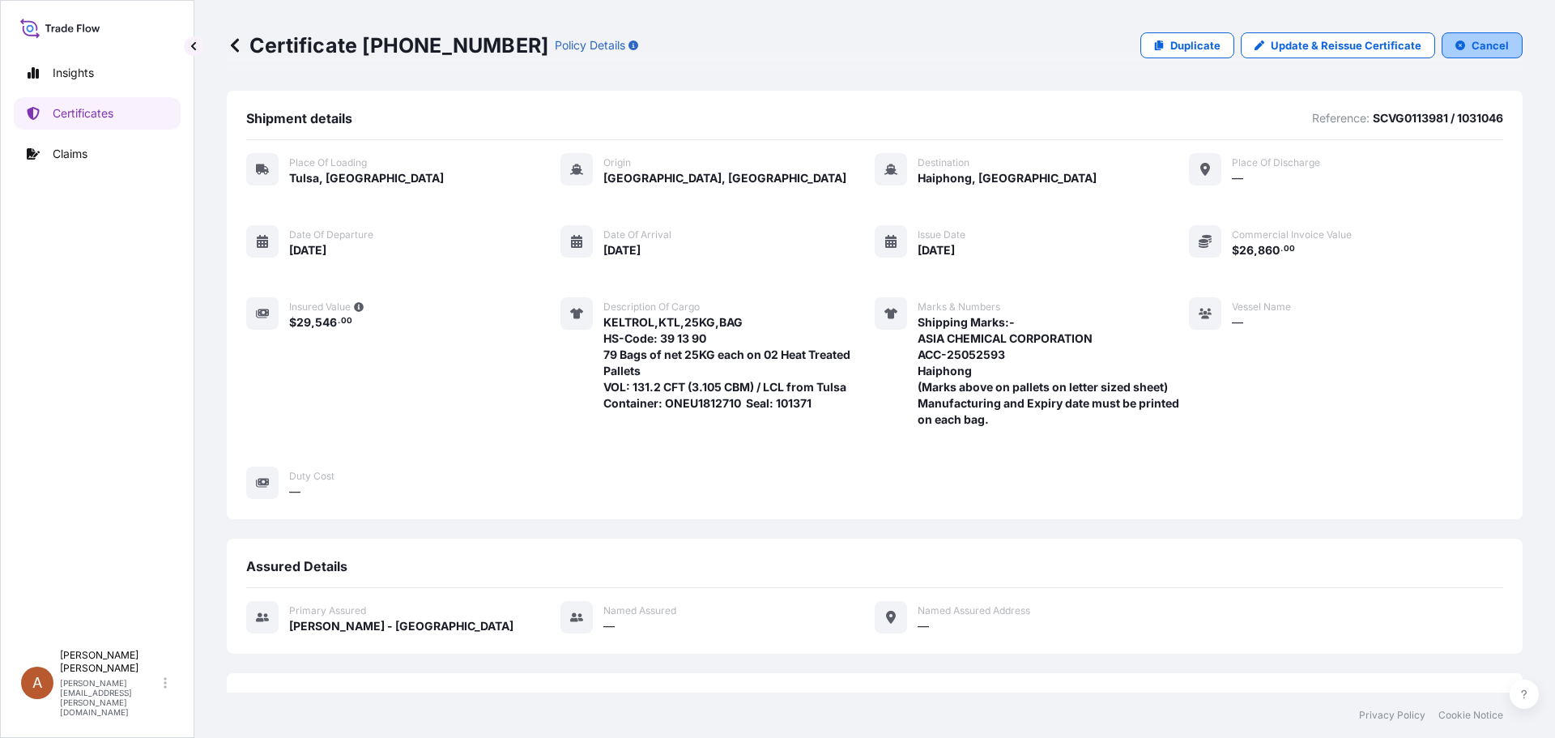
click at [1494, 45] on p "Cancel" at bounding box center [1489, 45] width 37 height 16
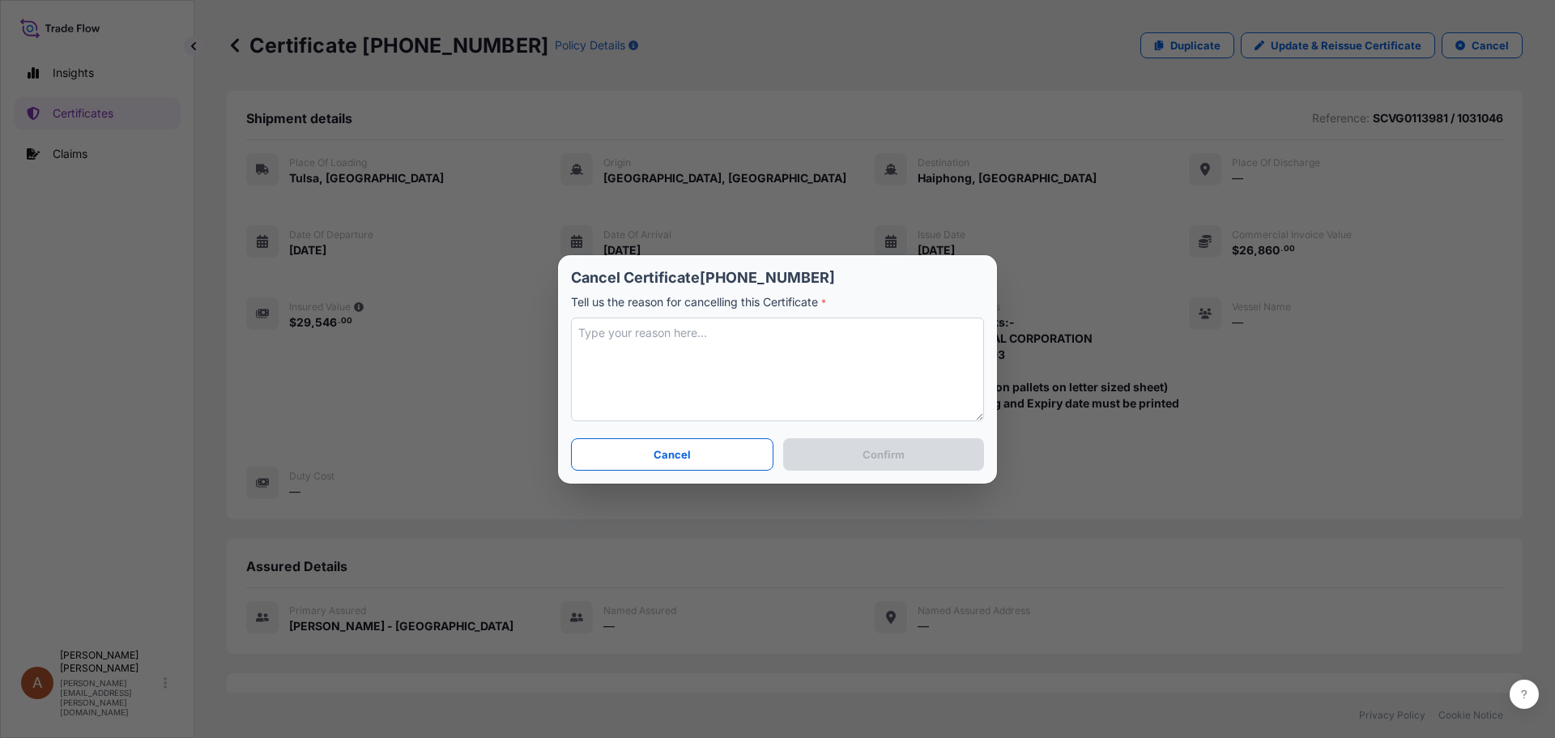
click at [684, 453] on p "Cancel" at bounding box center [672, 454] width 37 height 16
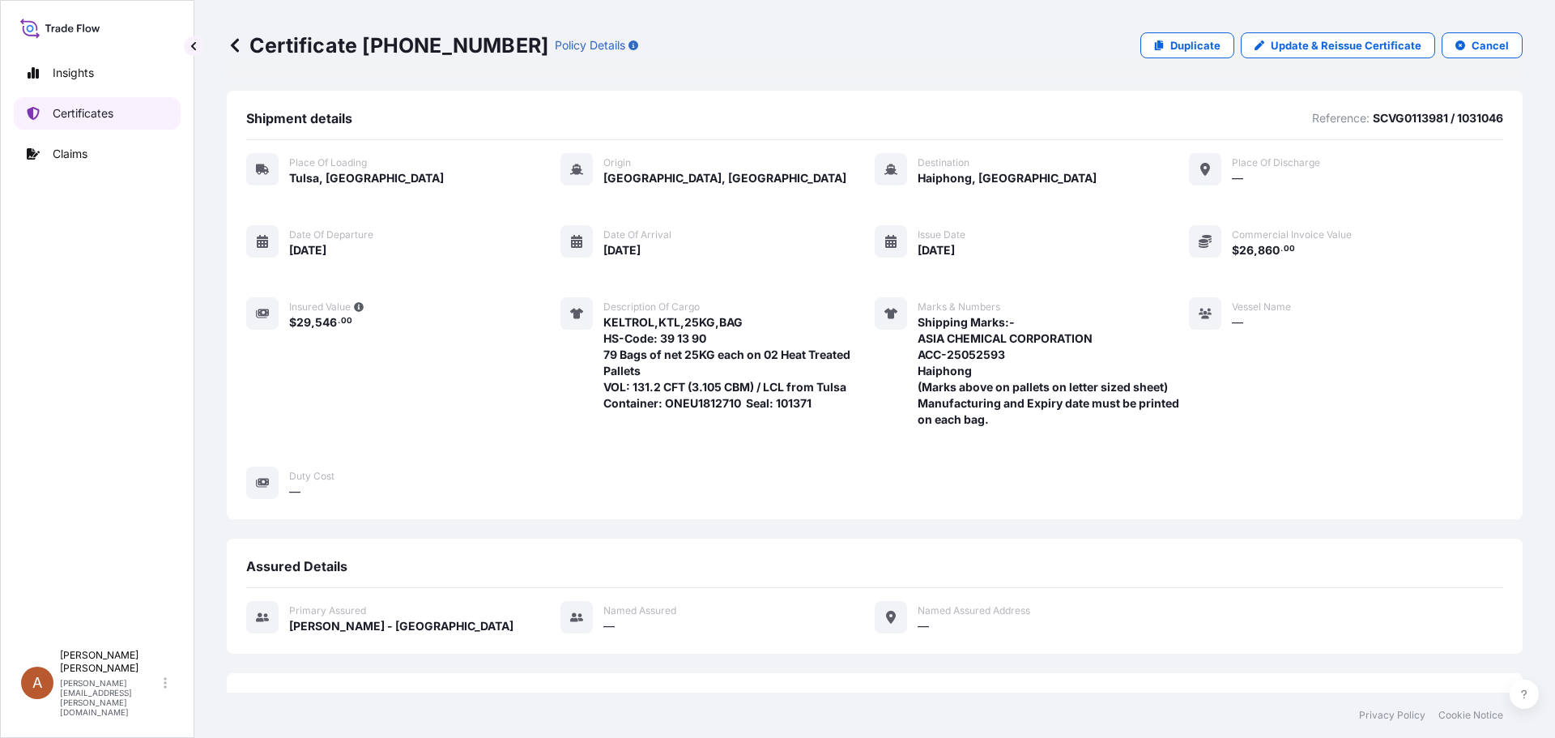
click at [70, 111] on p "Certificates" at bounding box center [83, 113] width 61 height 16
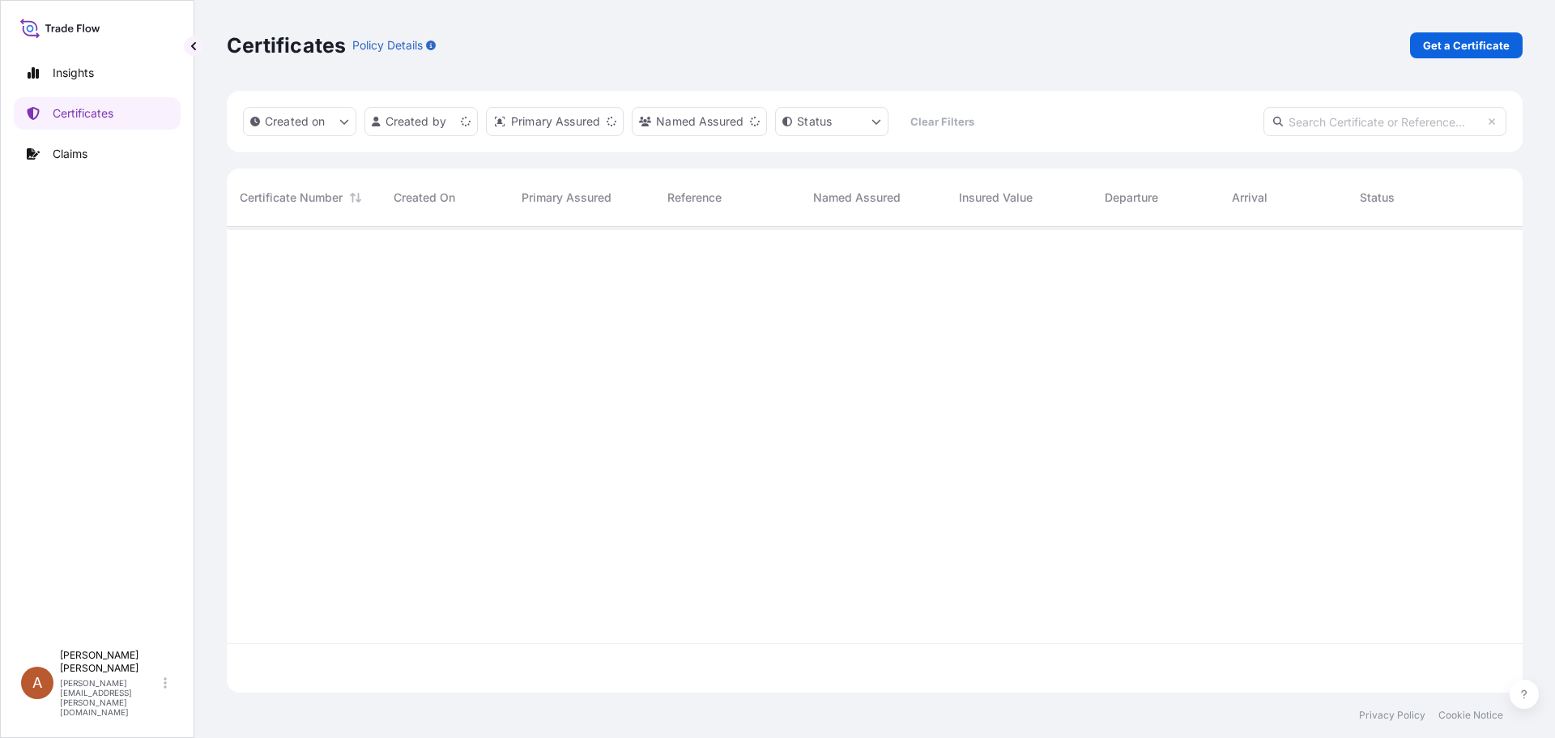
scroll to position [462, 1284]
click at [1462, 42] on p "Get a Certificate" at bounding box center [1466, 45] width 87 height 16
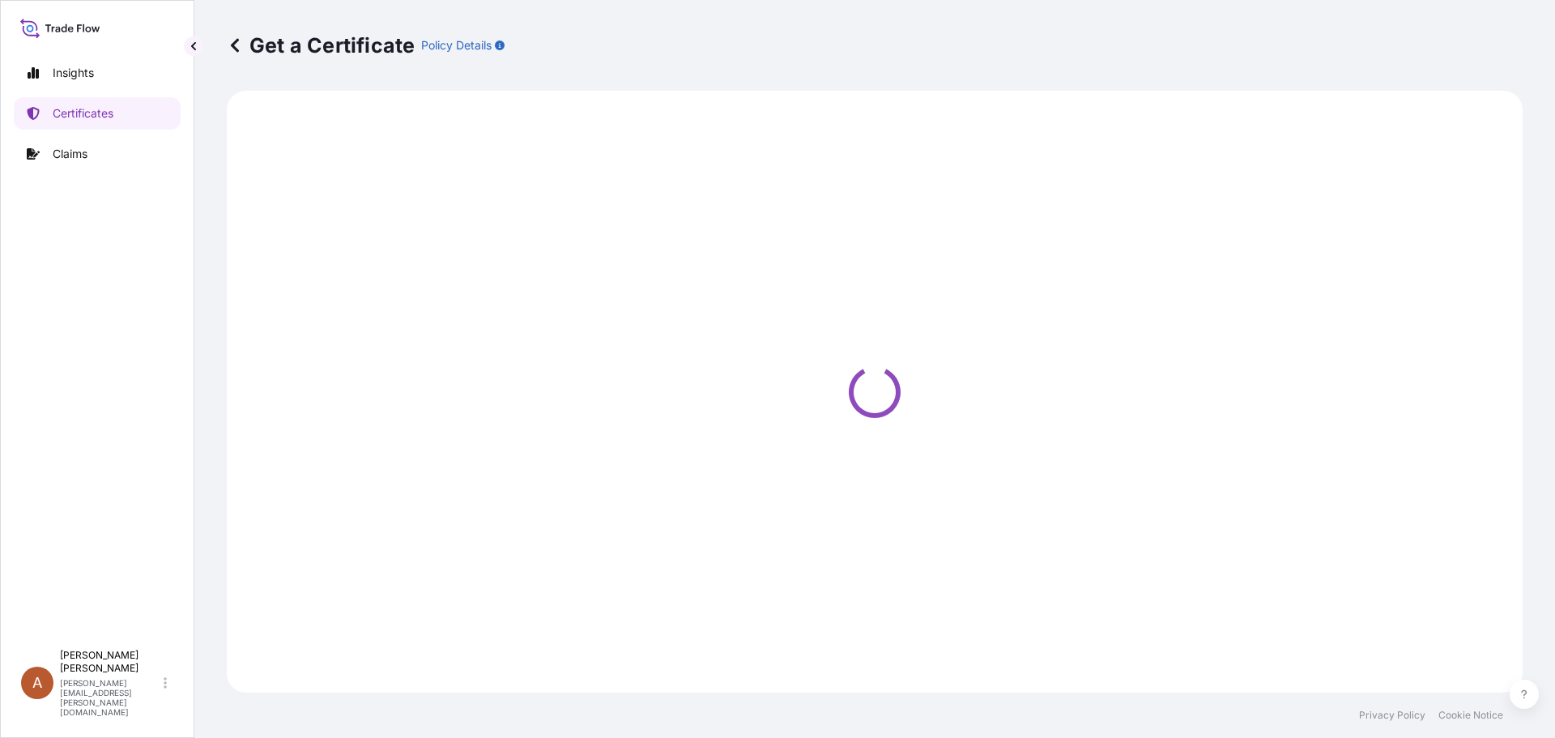
select select "Road / [GEOGRAPHIC_DATA]"
select select "Sea"
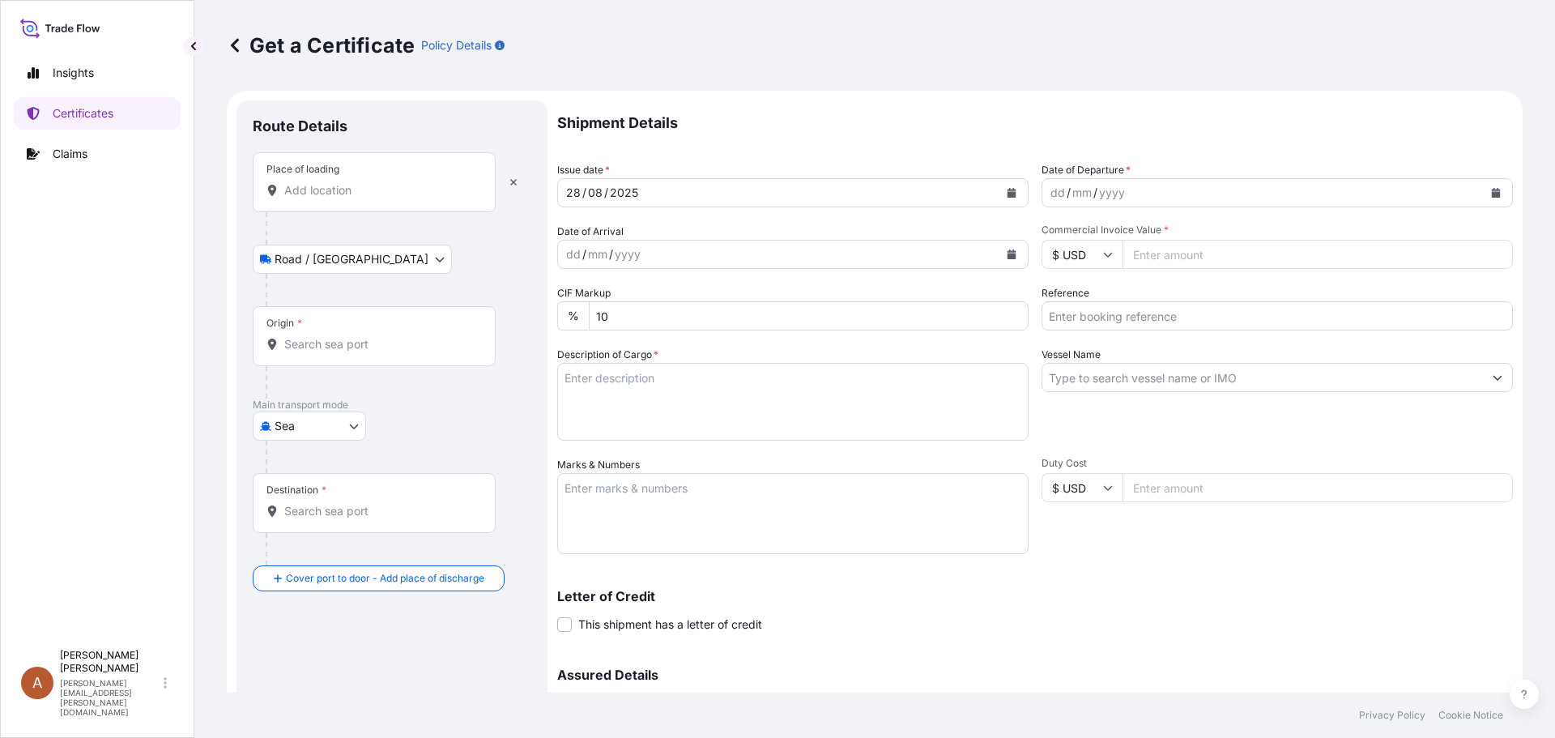
click at [297, 194] on input "Place of loading" at bounding box center [379, 190] width 191 height 16
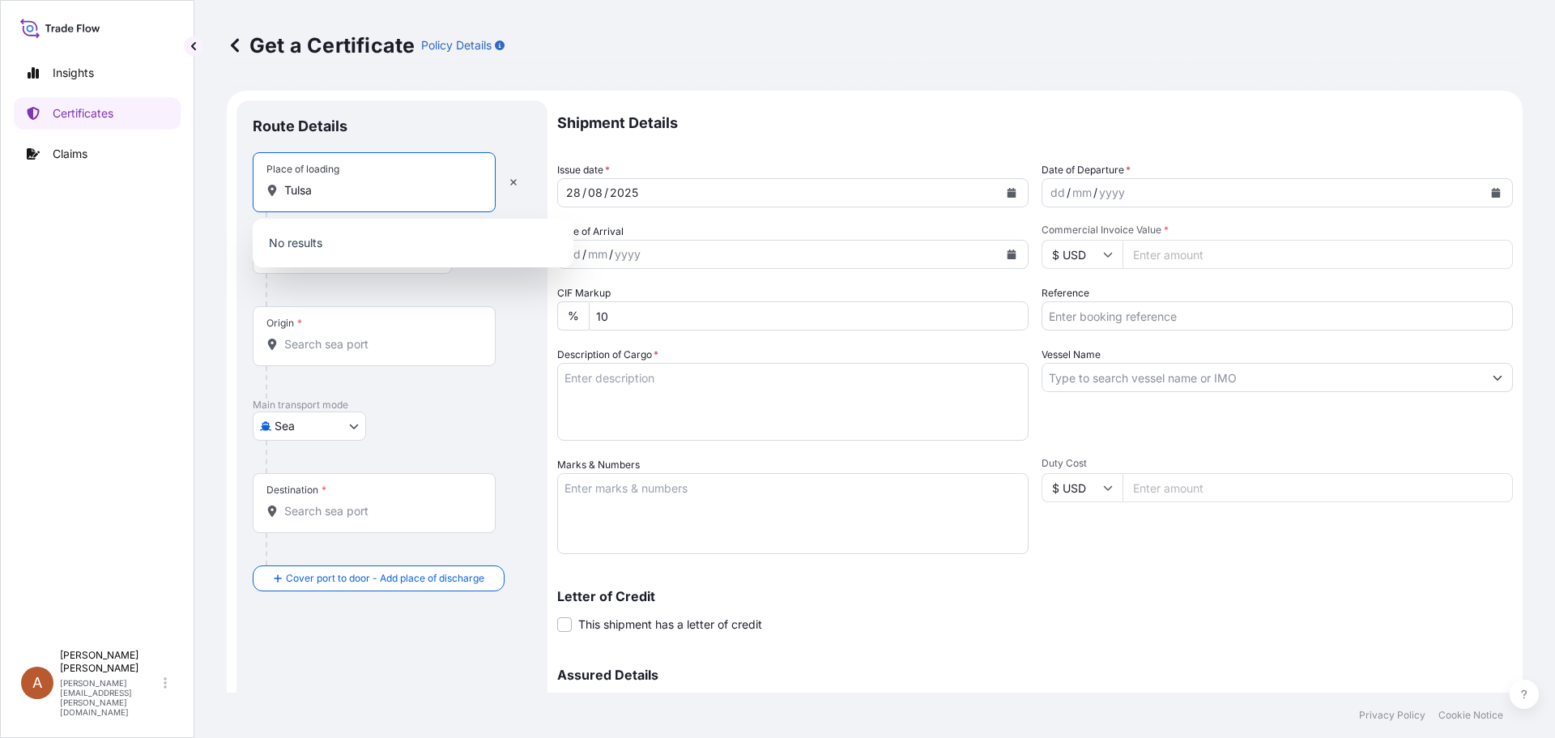
type input "Tulsa"
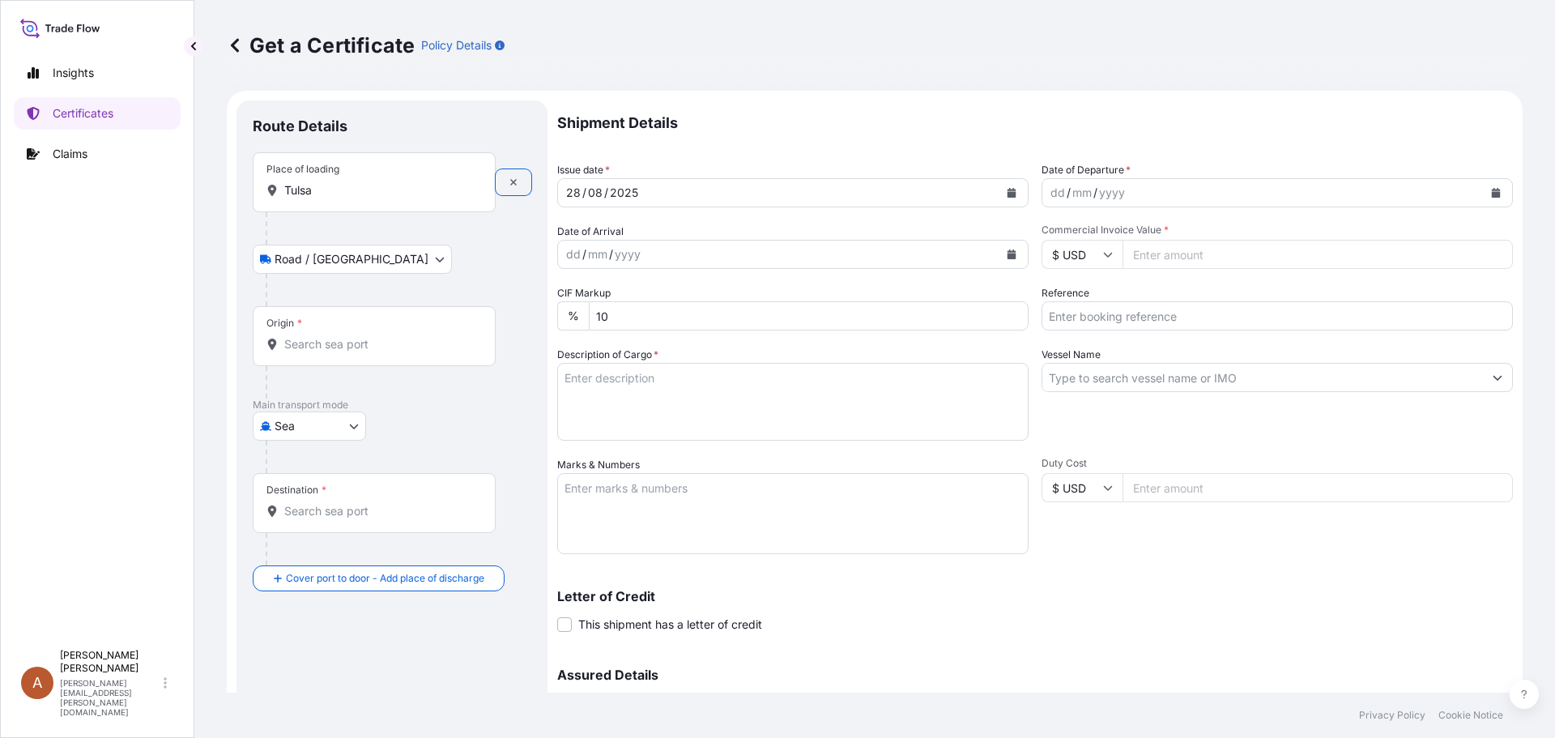
click at [326, 194] on input "Tulsa" at bounding box center [379, 190] width 191 height 16
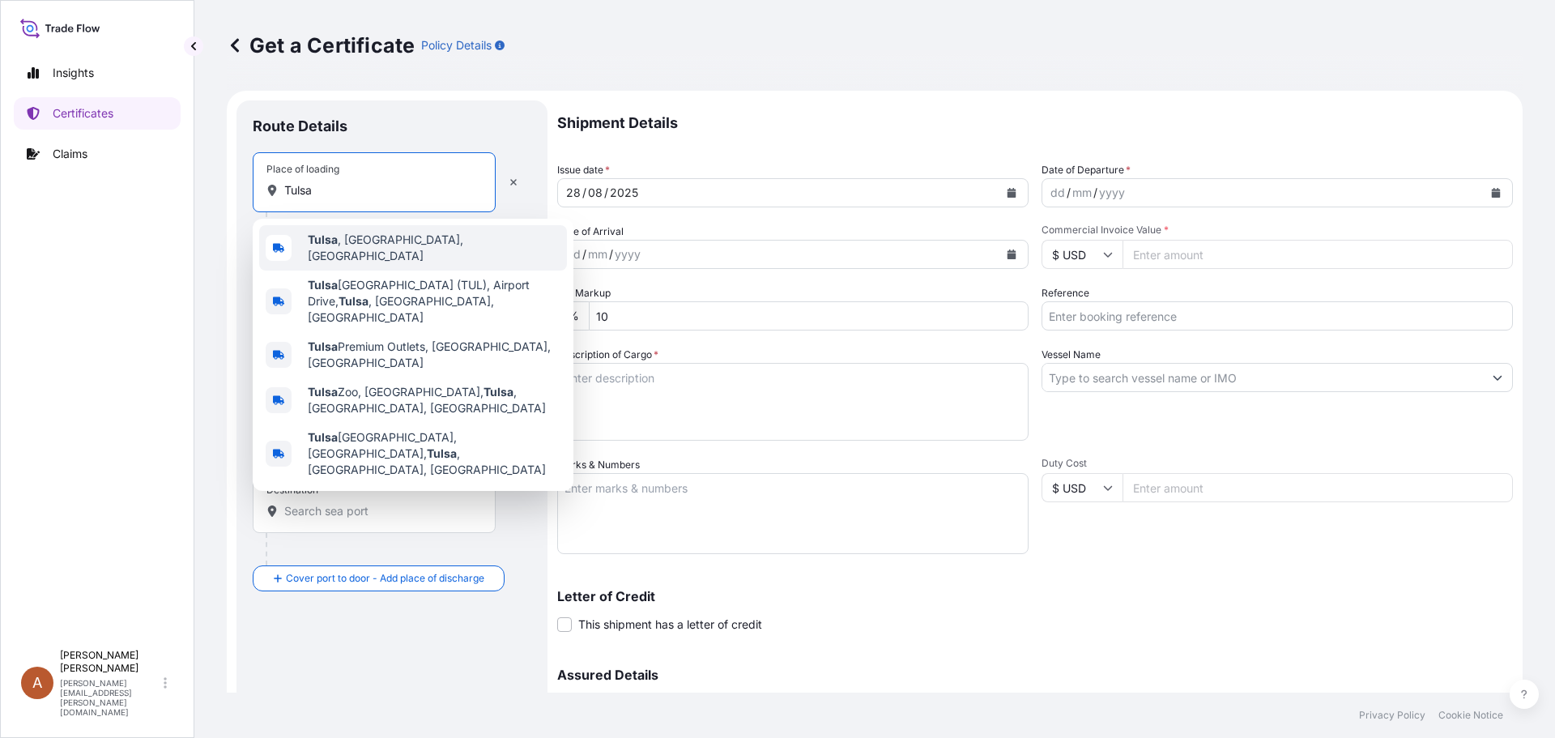
click at [338, 233] on div "[GEOGRAPHIC_DATA] , [GEOGRAPHIC_DATA], [GEOGRAPHIC_DATA]" at bounding box center [413, 247] width 308 height 45
type input "[GEOGRAPHIC_DATA], [GEOGRAPHIC_DATA], [GEOGRAPHIC_DATA]"
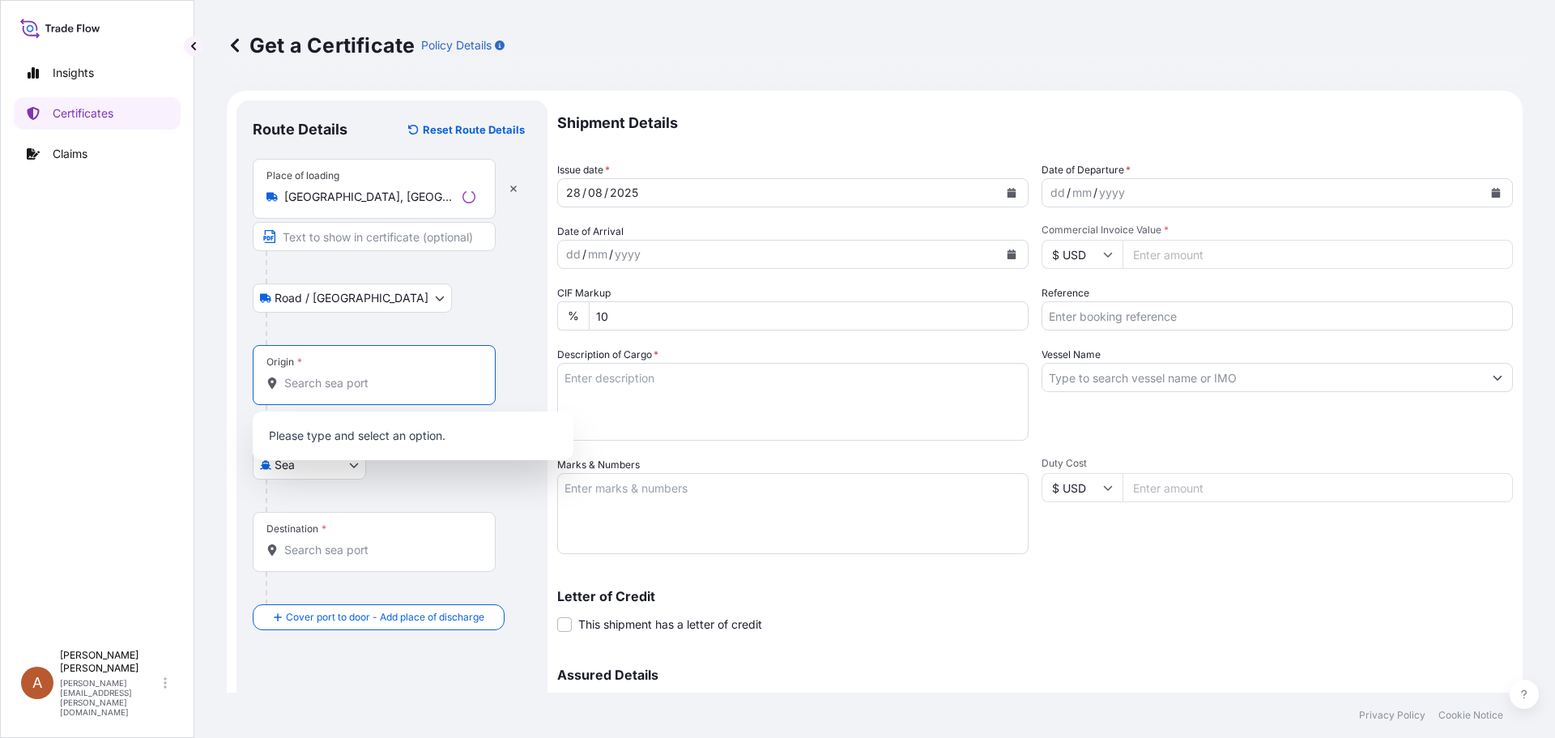
click at [301, 384] on input "Origin *" at bounding box center [379, 383] width 191 height 16
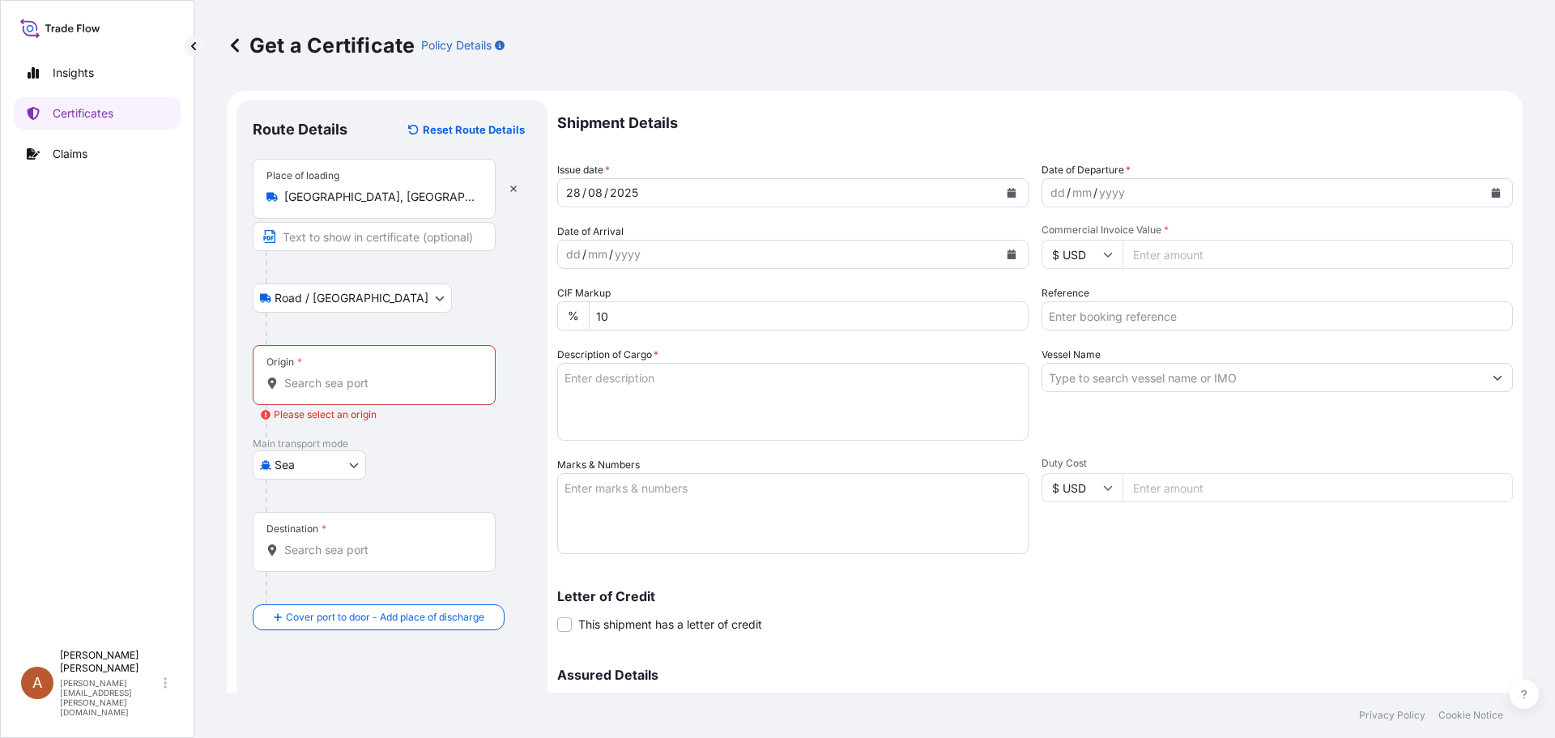
click at [295, 388] on input "Origin * Please select an origin" at bounding box center [379, 383] width 191 height 16
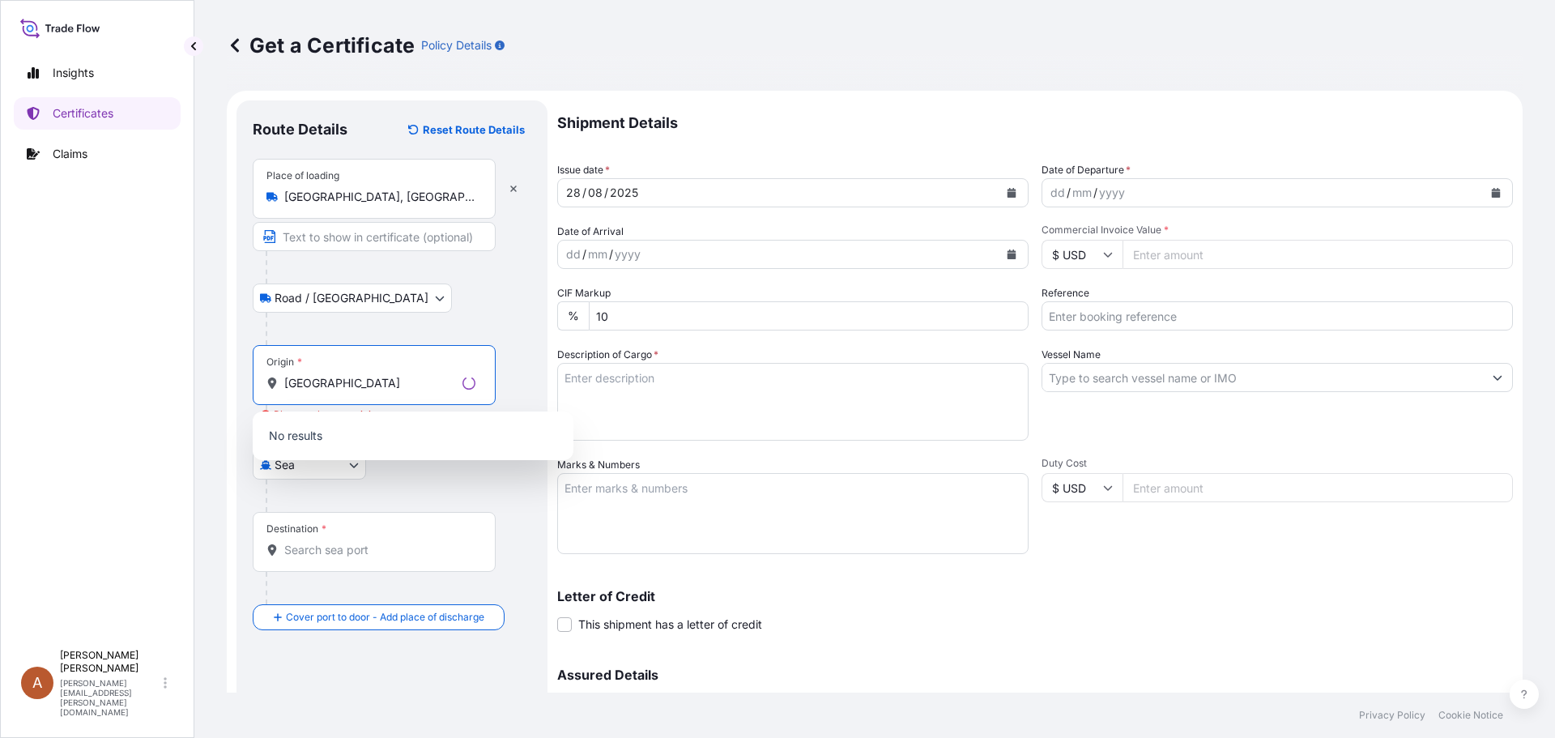
click at [365, 436] on p "No results" at bounding box center [413, 436] width 308 height 36
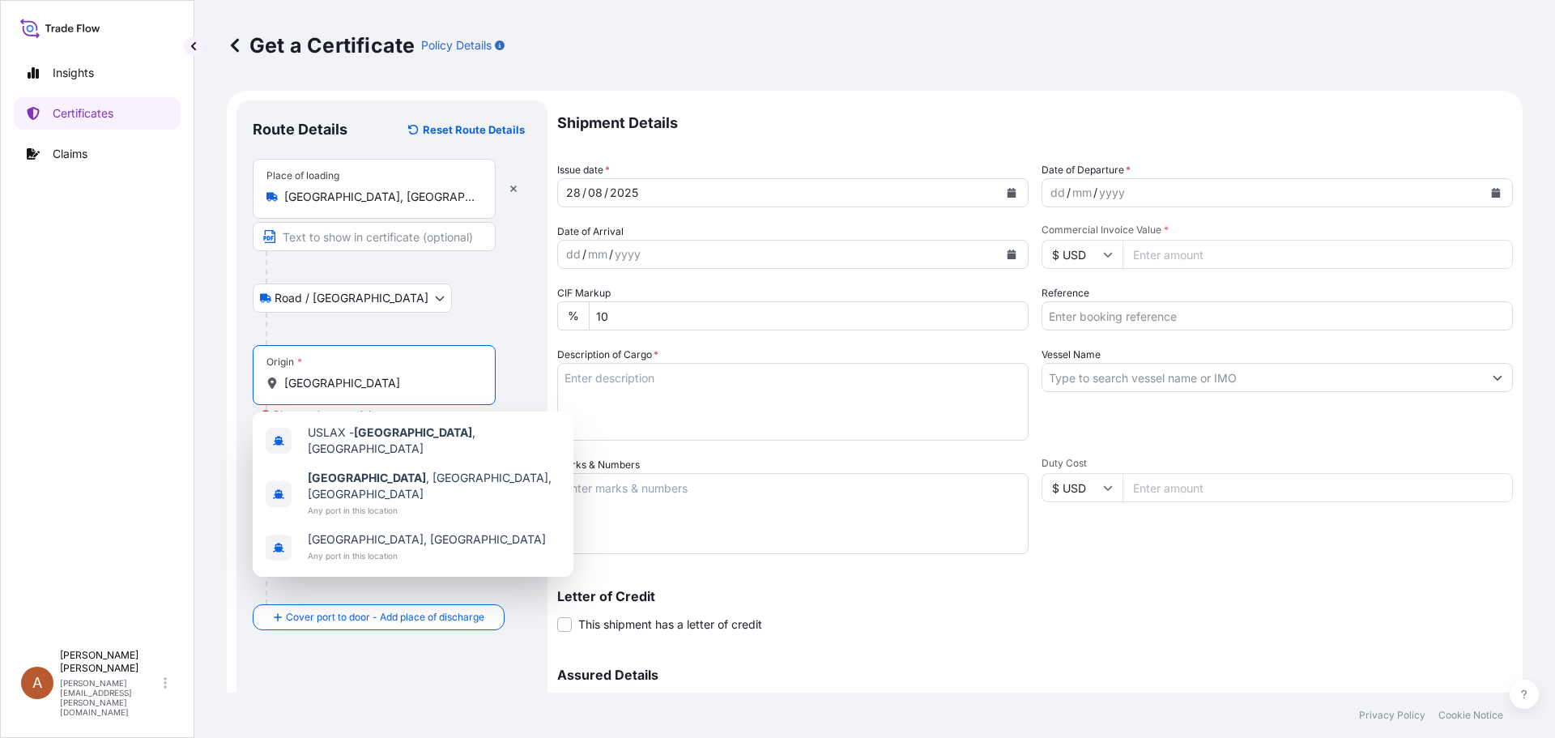
click at [356, 383] on input "[GEOGRAPHIC_DATA]" at bounding box center [379, 383] width 191 height 16
type input "USLAX - [GEOGRAPHIC_DATA], [GEOGRAPHIC_DATA]"
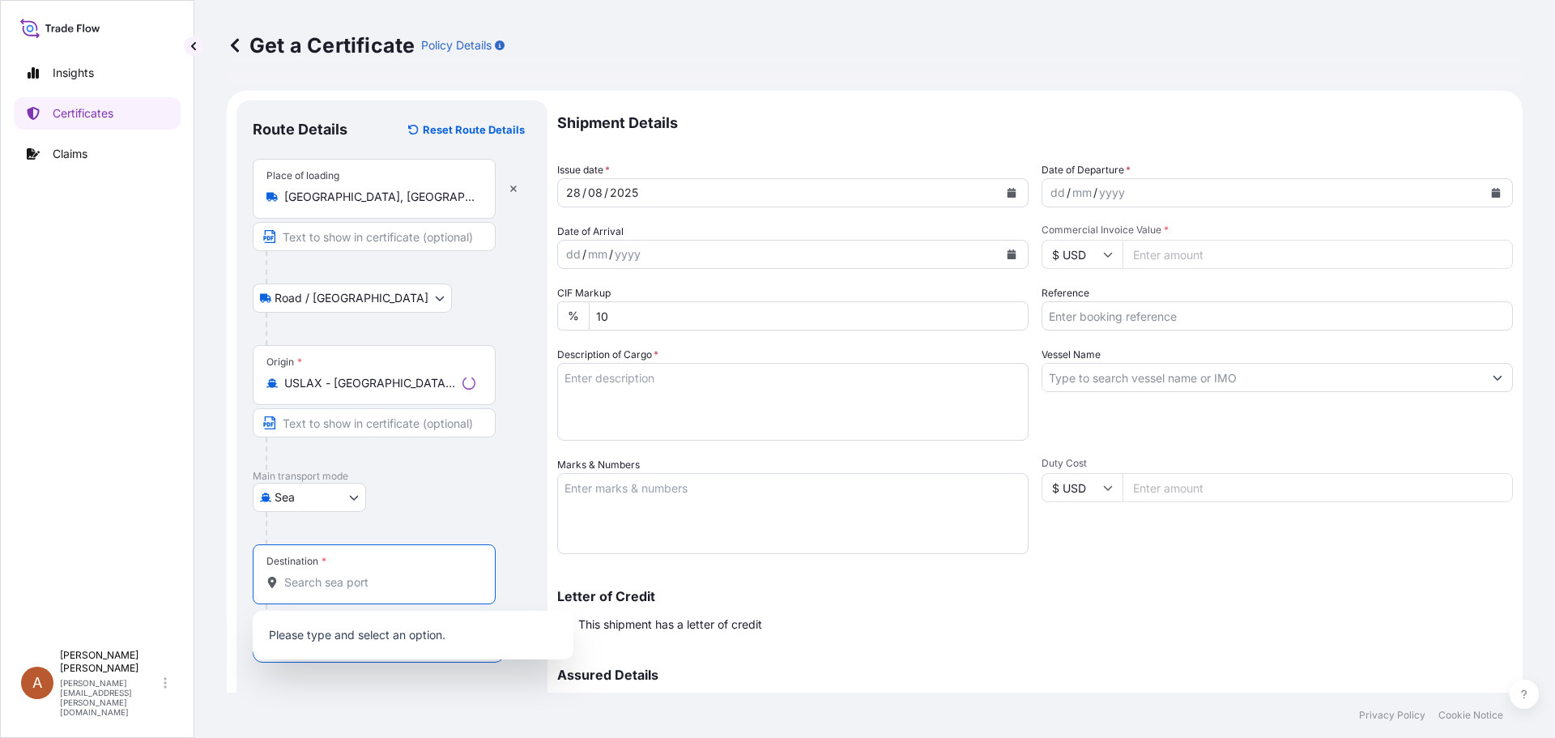
click at [304, 584] on input "Destination *" at bounding box center [379, 582] width 191 height 16
click at [378, 629] on span "VNHPH - Haiphong, [GEOGRAPHIC_DATA]" at bounding box center [419, 636] width 222 height 16
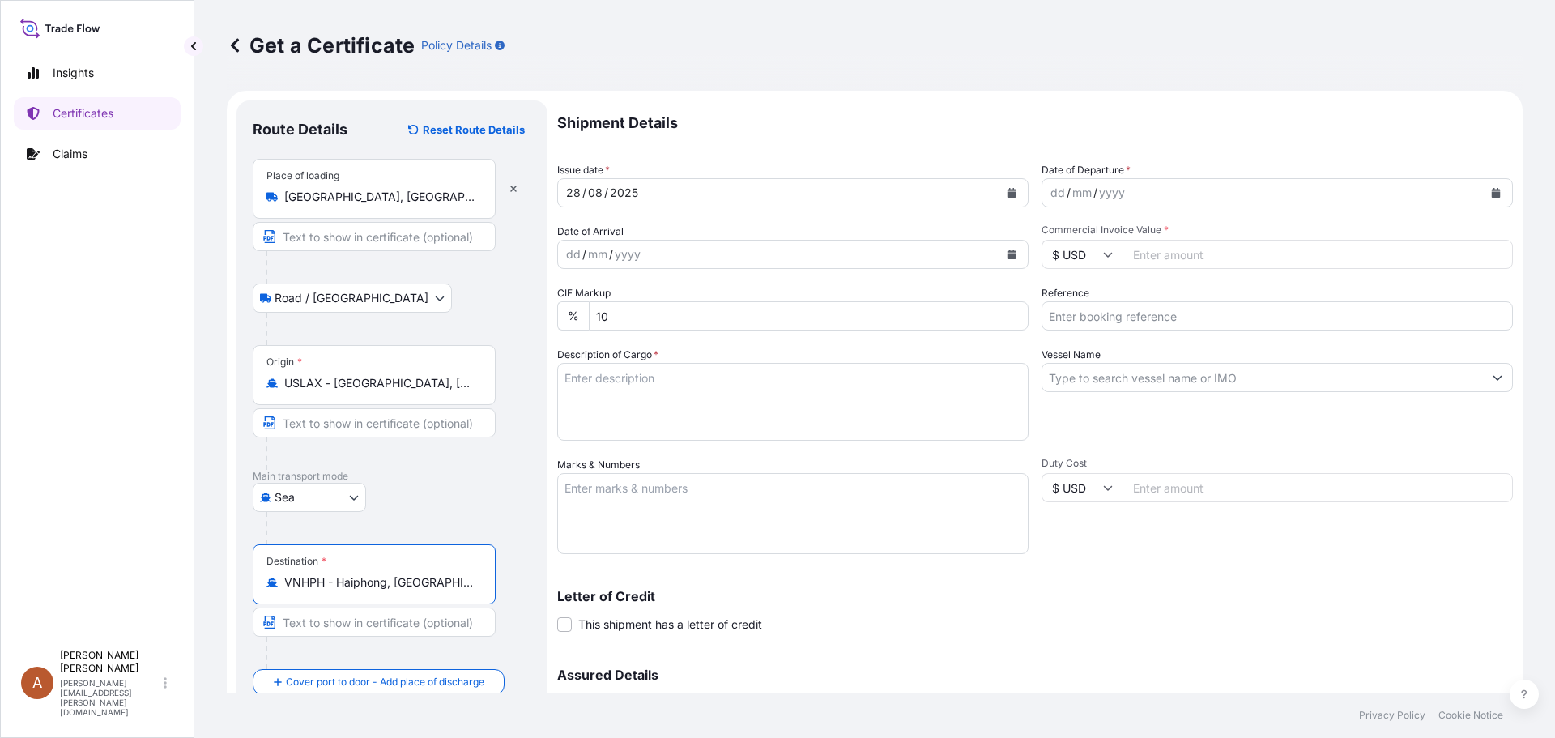
type input "VNHPH - Haiphong, [GEOGRAPHIC_DATA]"
click at [1049, 187] on div "dd" at bounding box center [1058, 192] width 18 height 19
type input "59206.00"
type input "SCVG0113987 / 1031047"
click at [615, 379] on textarea "Description of Cargo *" at bounding box center [792, 402] width 471 height 78
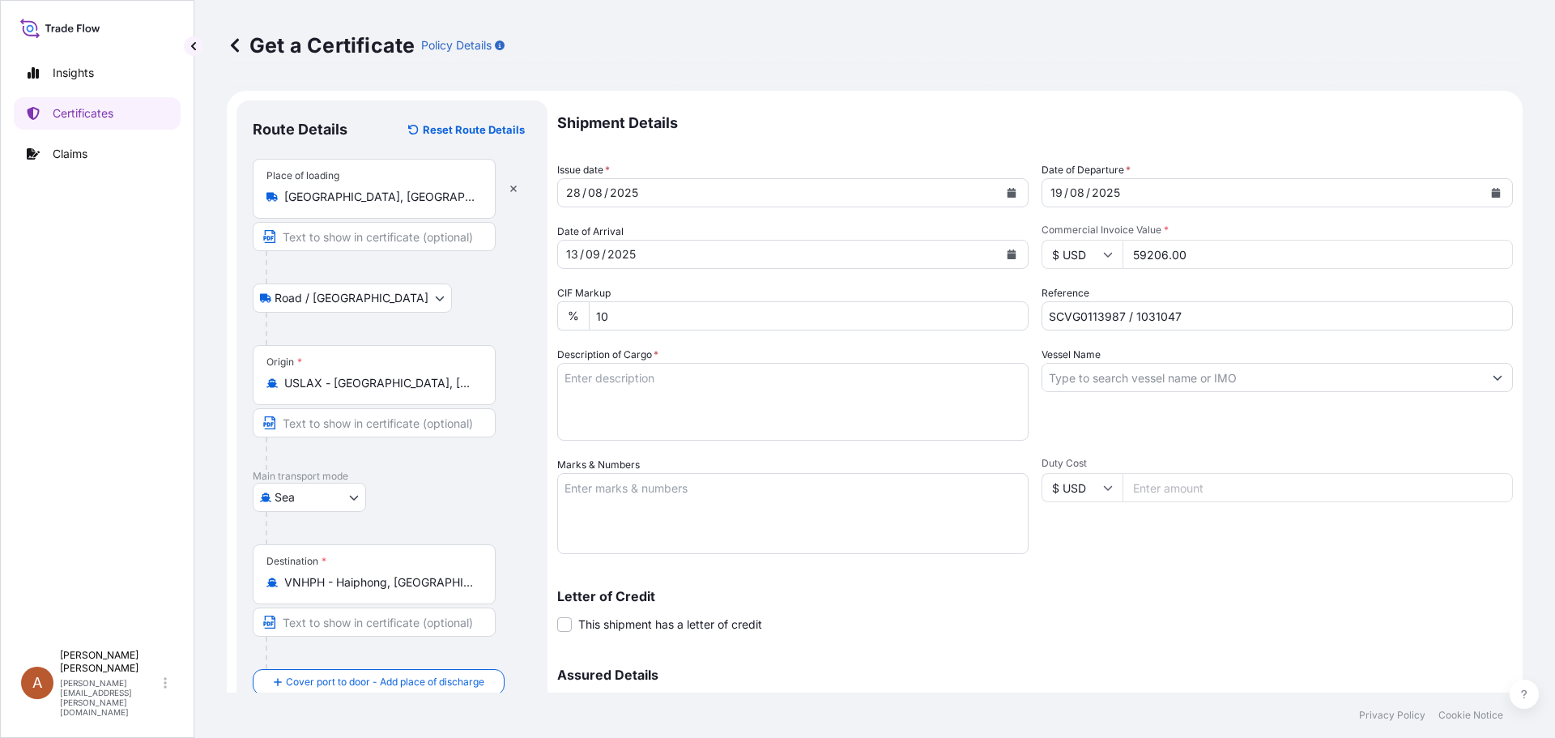
click at [587, 371] on textarea "Description of Cargo *" at bounding box center [792, 402] width 471 height 78
paste textarea "KELCOGEL APB,20KG,BAG"
click at [564, 394] on textarea "KELCOGEL APB,20KG,BAG" at bounding box center [792, 402] width 471 height 78
click at [567, 390] on textarea "KELCOGEL APB,20KG,BAG" at bounding box center [792, 402] width 471 height 78
click at [718, 373] on textarea "KELCOGEL APB,20KG,BAG" at bounding box center [792, 402] width 471 height 78
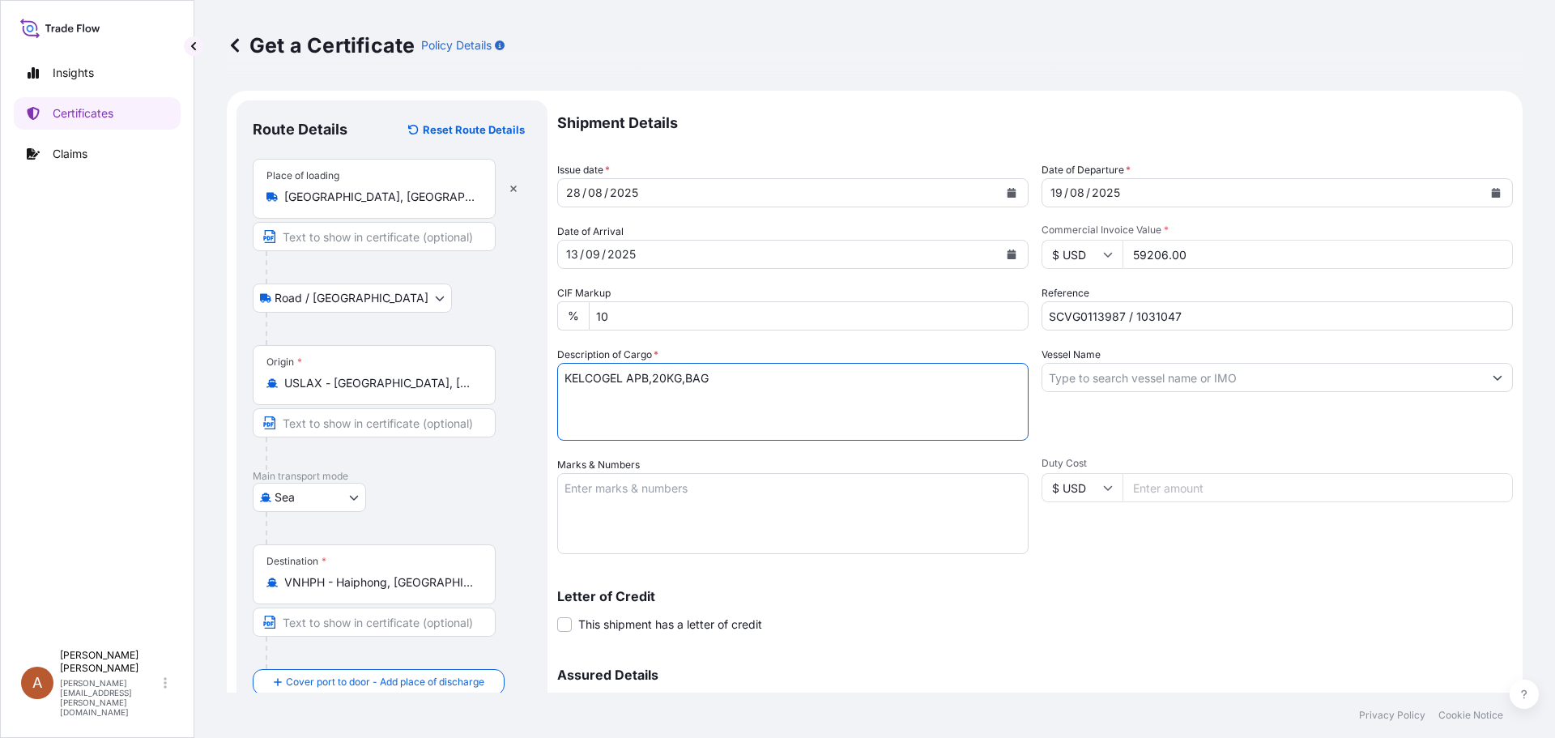
paste textarea "HS-Code: 39 13 90"
click at [576, 405] on textarea "KELCOGEL APB,20KG,BAG HS-Code: 39 13 90" at bounding box center [792, 402] width 471 height 78
click at [573, 409] on textarea "KELCOGEL APB,20KG,BAG HS-Code: 39 13 90" at bounding box center [792, 402] width 471 height 78
click at [668, 394] on textarea "KELCOGEL APB,20KG,BAG HS-Code: 39 13 90" at bounding box center [792, 402] width 471 height 78
paste textarea "70 Bags of net 20 KG each on 02 Heat Treated Pallets"
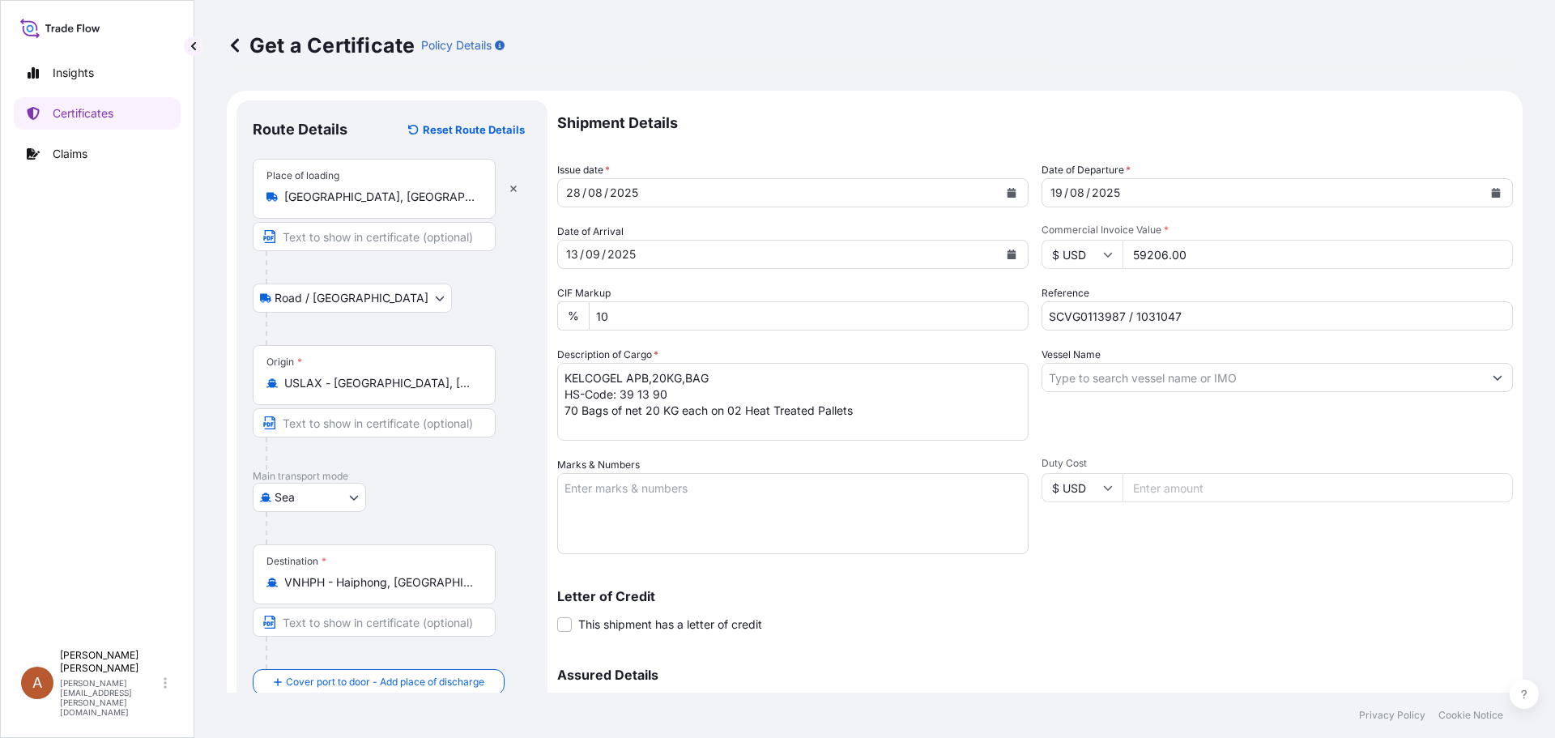
click at [594, 432] on textarea "KELCOGEL APB,20KG,BAG HS-Code: 39 13 90 70 Bags of net 20 KG each on 02 Heat Tr…" at bounding box center [792, 402] width 471 height 78
click at [853, 410] on textarea "KELCOGEL APB,20KG,BAG HS-Code: 39 13 90 70 Bags of net 20 KG each on 02 Heat Tr…" at bounding box center [792, 402] width 471 height 78
paste textarea "LCL from [GEOGRAPHIC_DATA]"
click at [823, 421] on textarea "KELCOGEL APB,20KG,BAG HS-Code: 39 13 90 70 Bags of net 20 KG each on 02 Heat Tr…" at bounding box center [792, 402] width 471 height 78
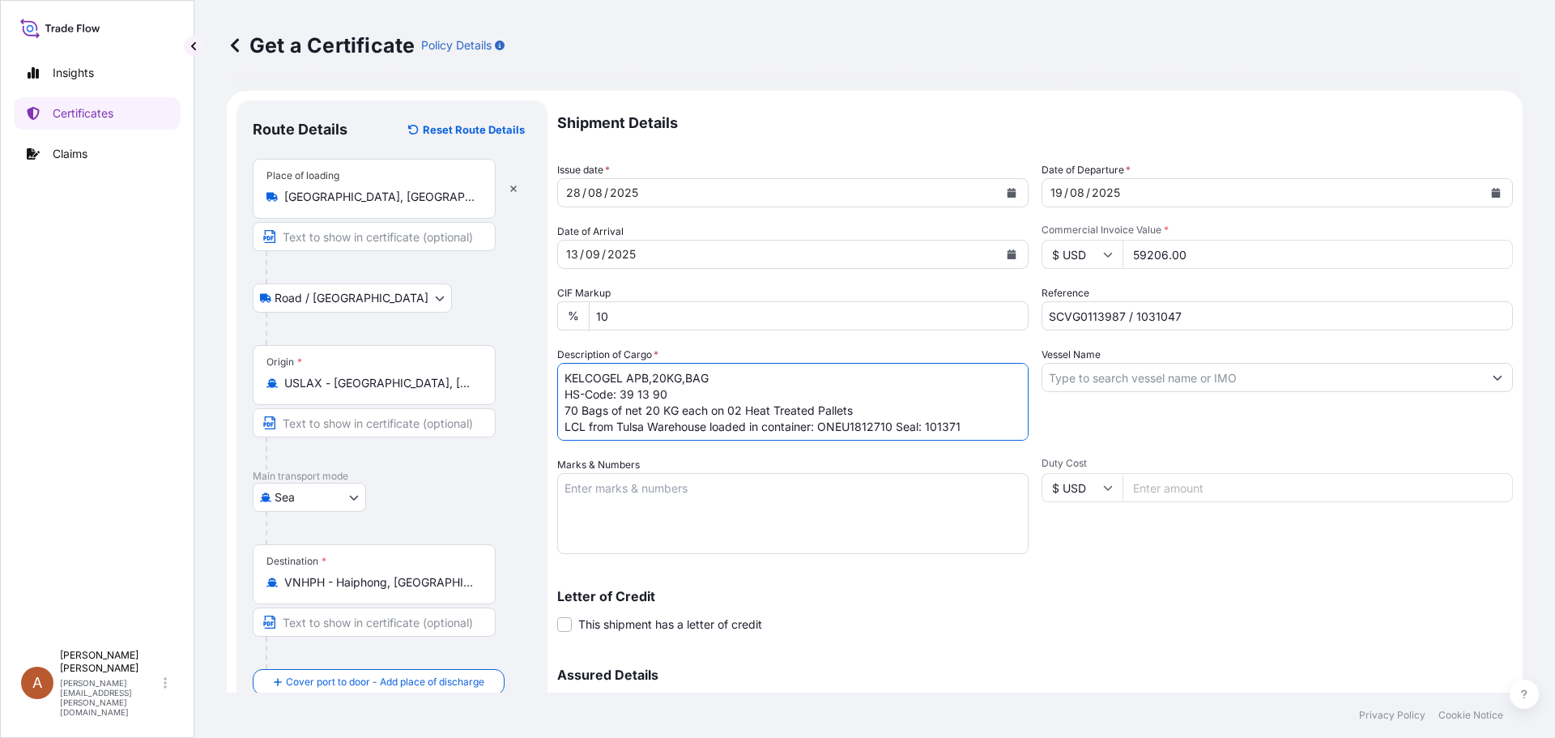
type textarea "KELCOGEL APB,20KG,BAG HS-Code: 39 13 90 70 Bags of net 20 KG each on 02 Heat Tr…"
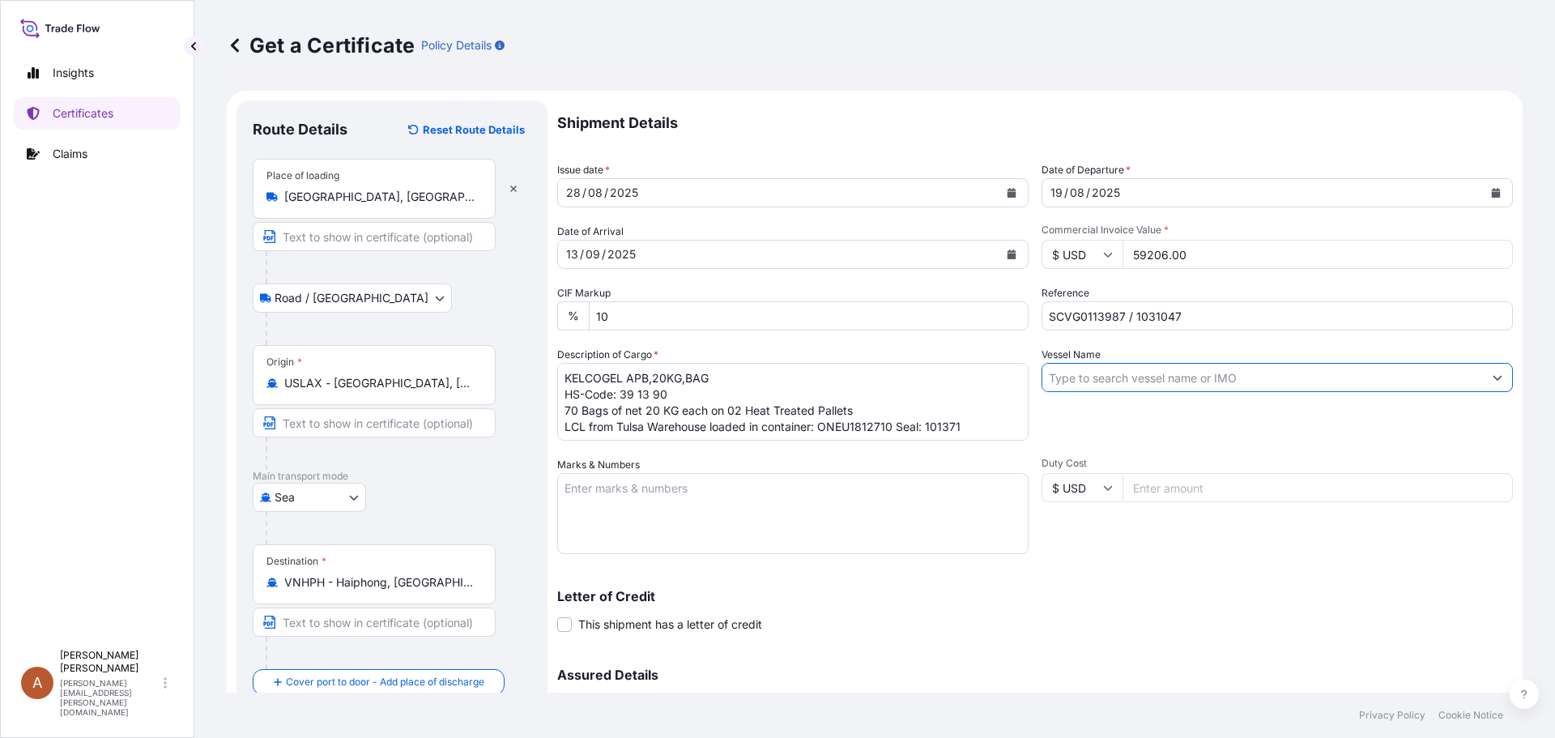
click at [686, 495] on textarea "Marks & Numbers" at bounding box center [792, 513] width 471 height 81
click at [1054, 370] on input "Vessel Name" at bounding box center [1262, 377] width 441 height 29
click at [1095, 378] on input "Vessel Name" at bounding box center [1262, 377] width 441 height 29
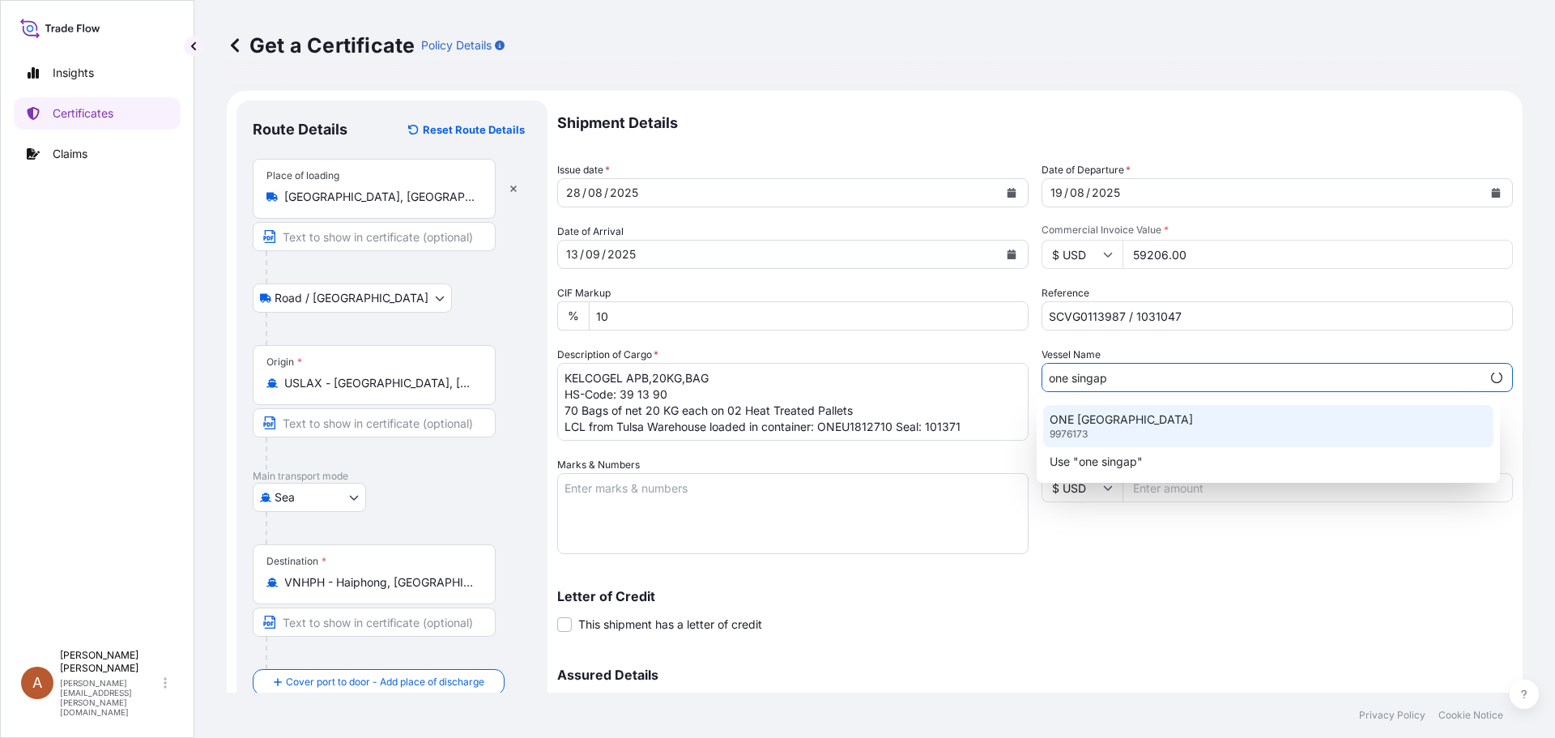
click at [1118, 424] on p "ONE [GEOGRAPHIC_DATA]" at bounding box center [1121, 419] width 143 height 16
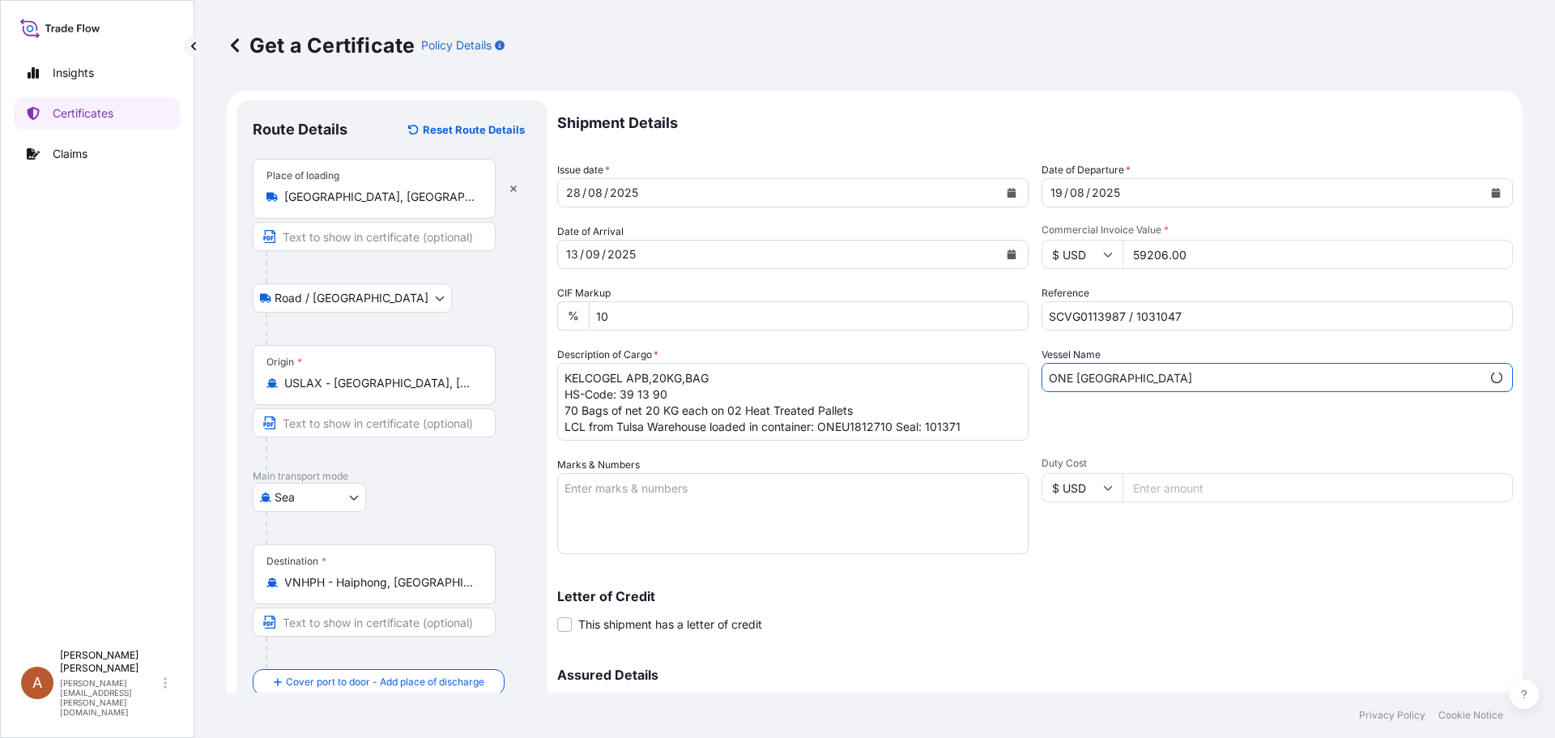
type input "ONE [GEOGRAPHIC_DATA]"
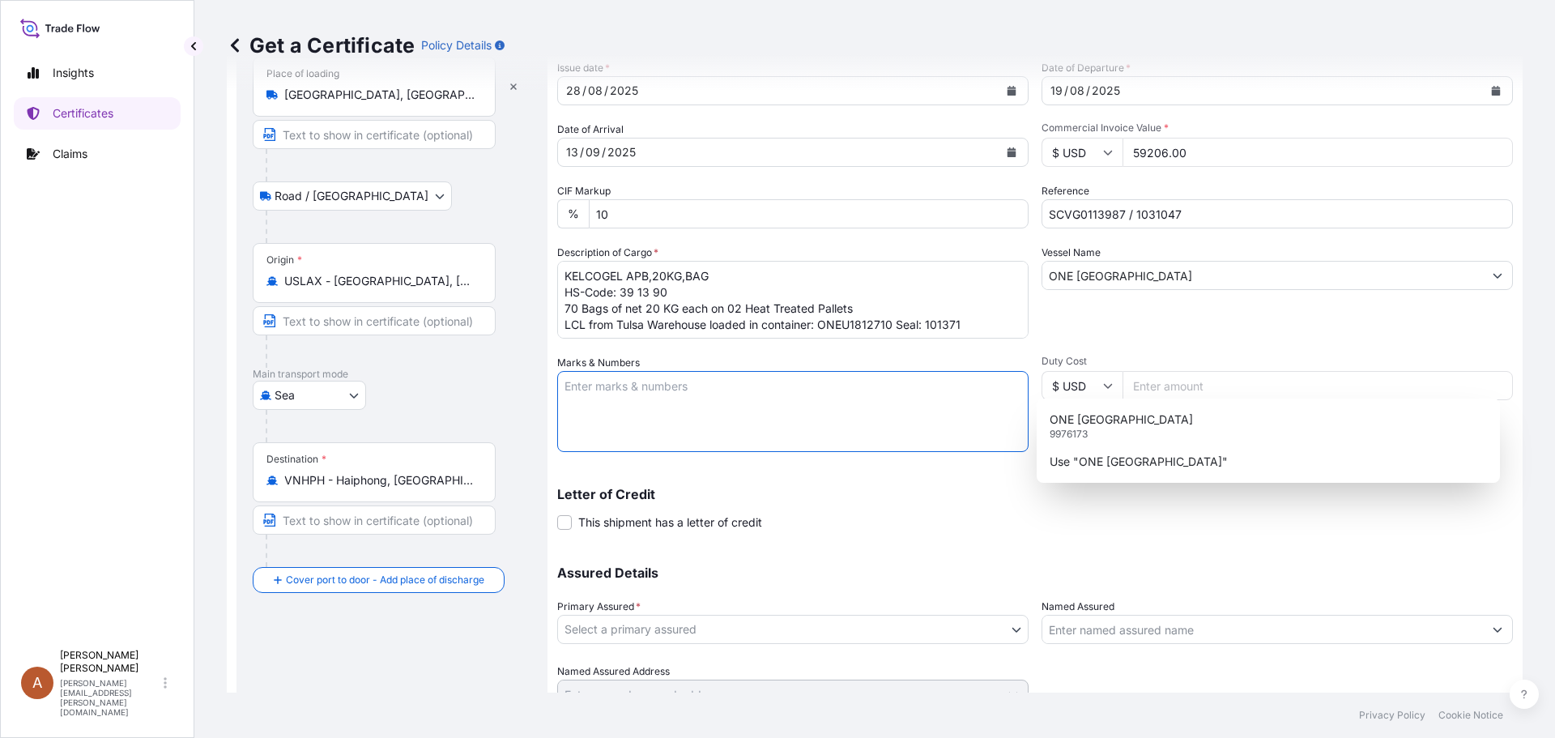
scroll to position [173, 0]
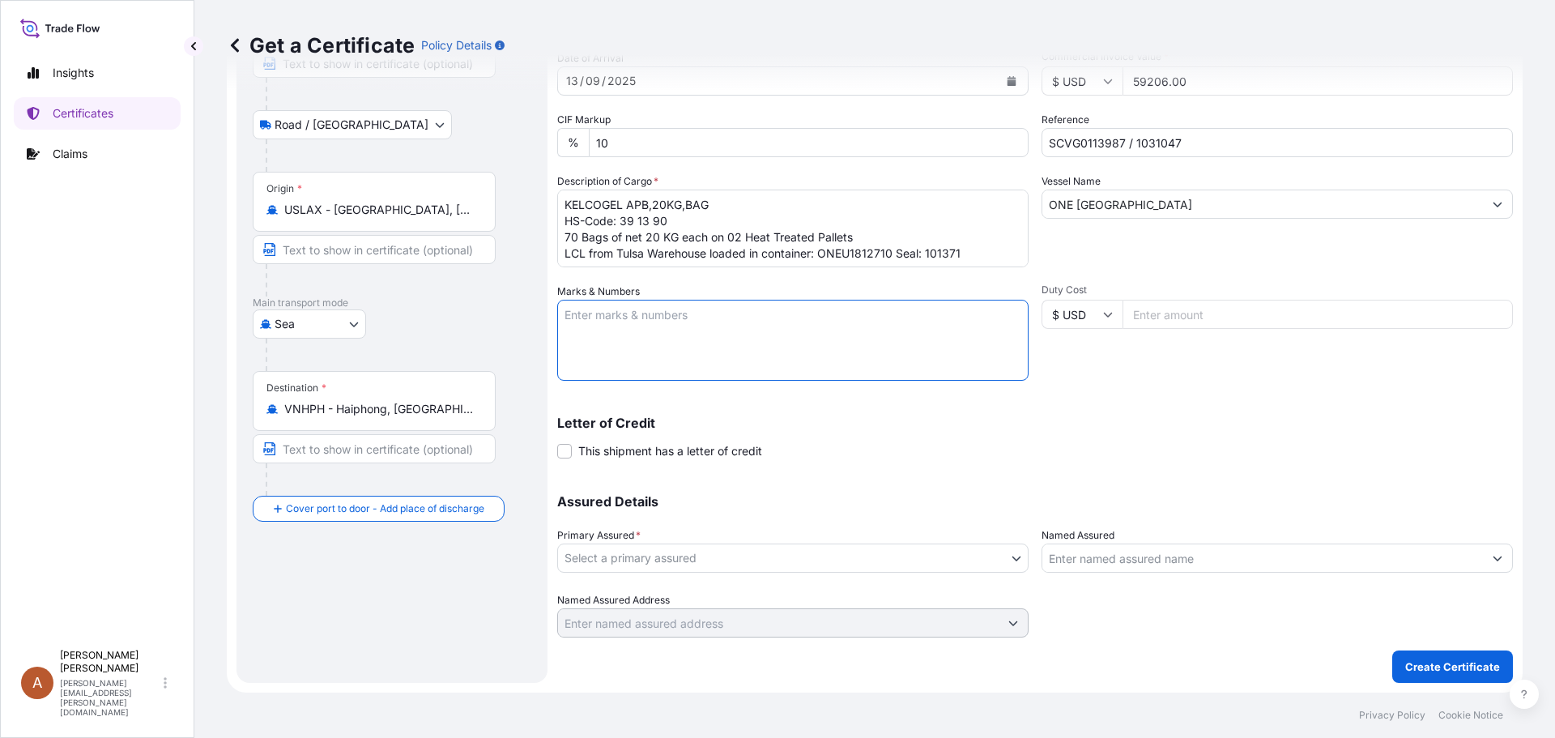
click at [625, 562] on body "0 options available. 1 option available. 2 options available. 1 option availabl…" at bounding box center [777, 369] width 1555 height 738
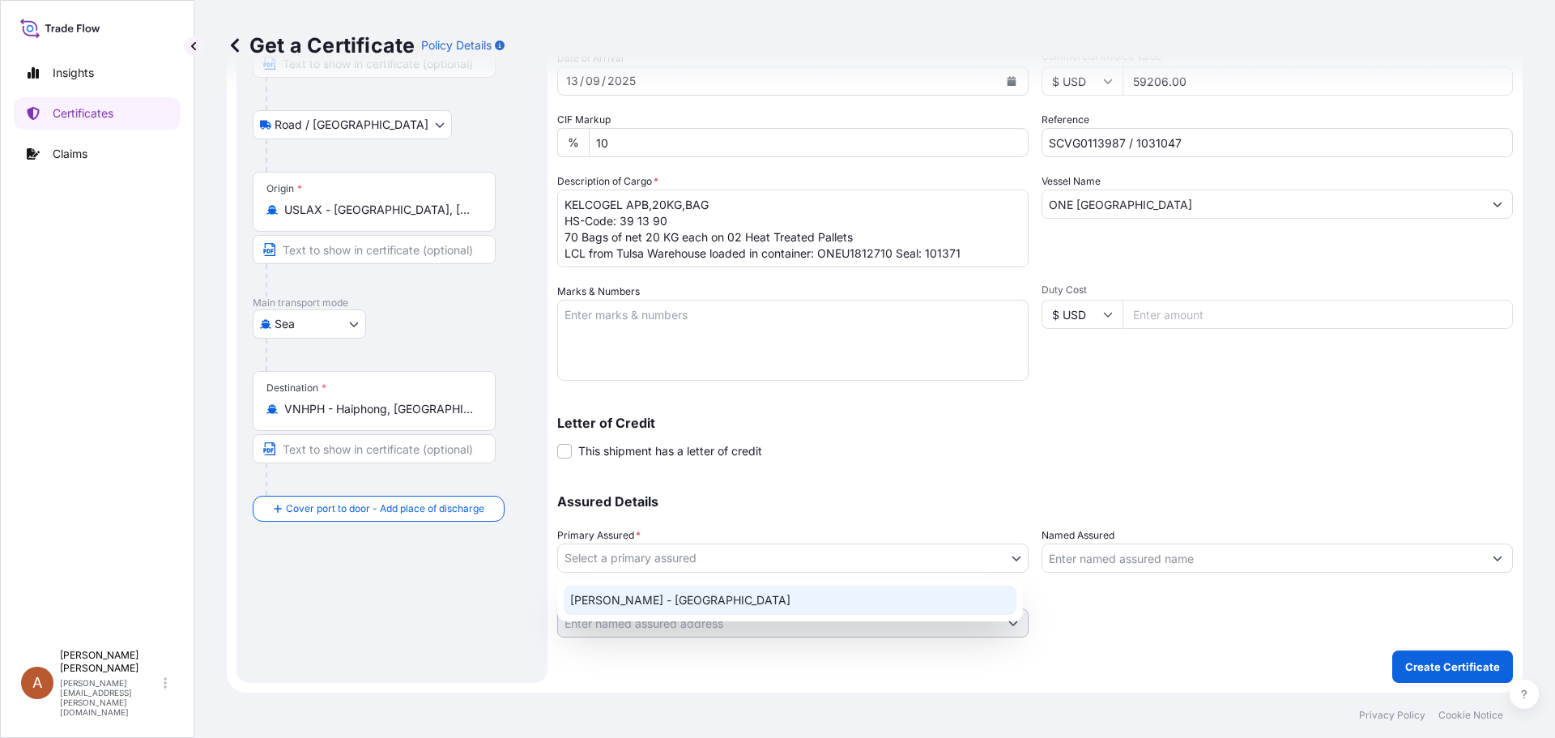
click at [611, 599] on div "[PERSON_NAME] - [GEOGRAPHIC_DATA]" at bounding box center [790, 599] width 453 height 29
select select "31650"
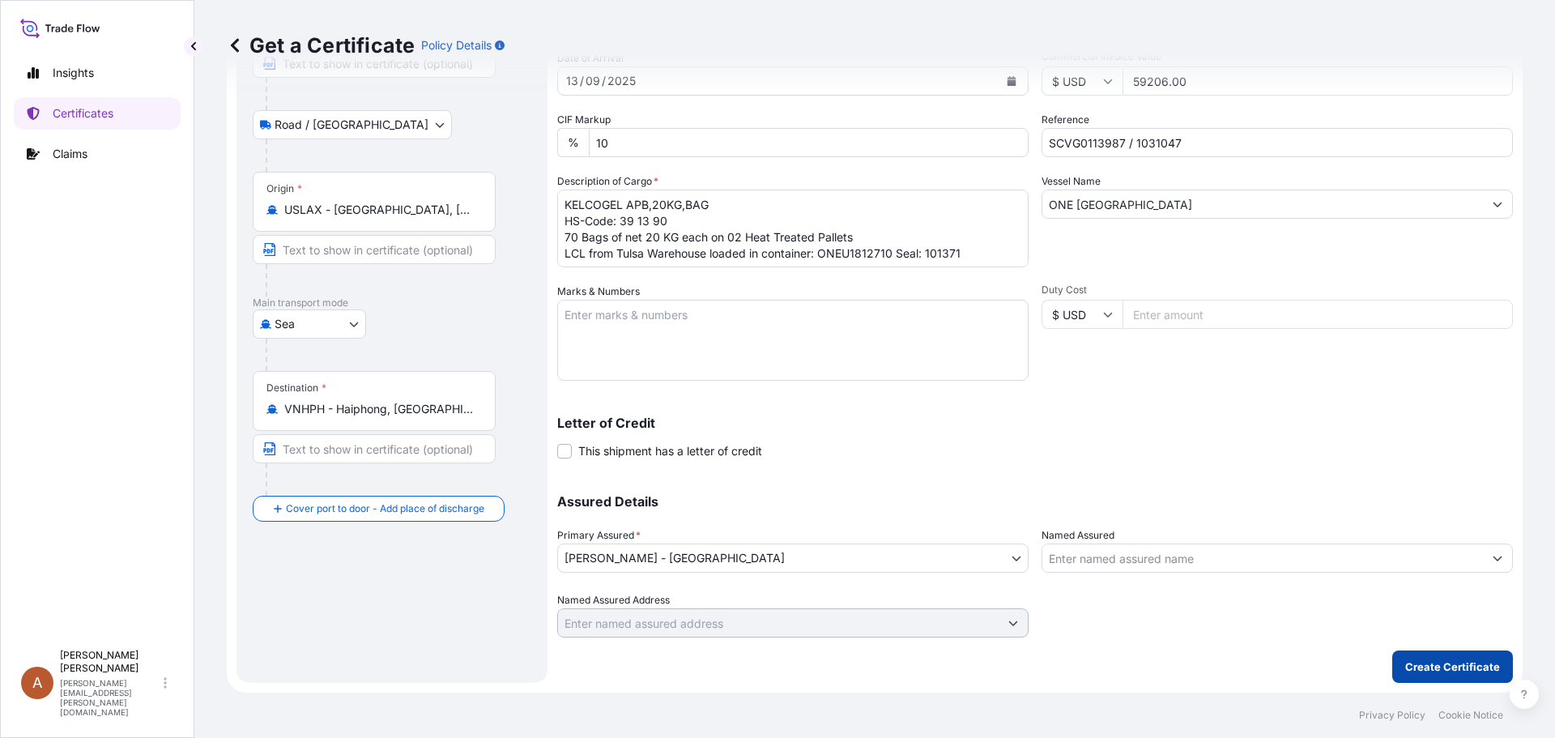
click at [1437, 664] on p "Create Certificate" at bounding box center [1452, 666] width 95 height 16
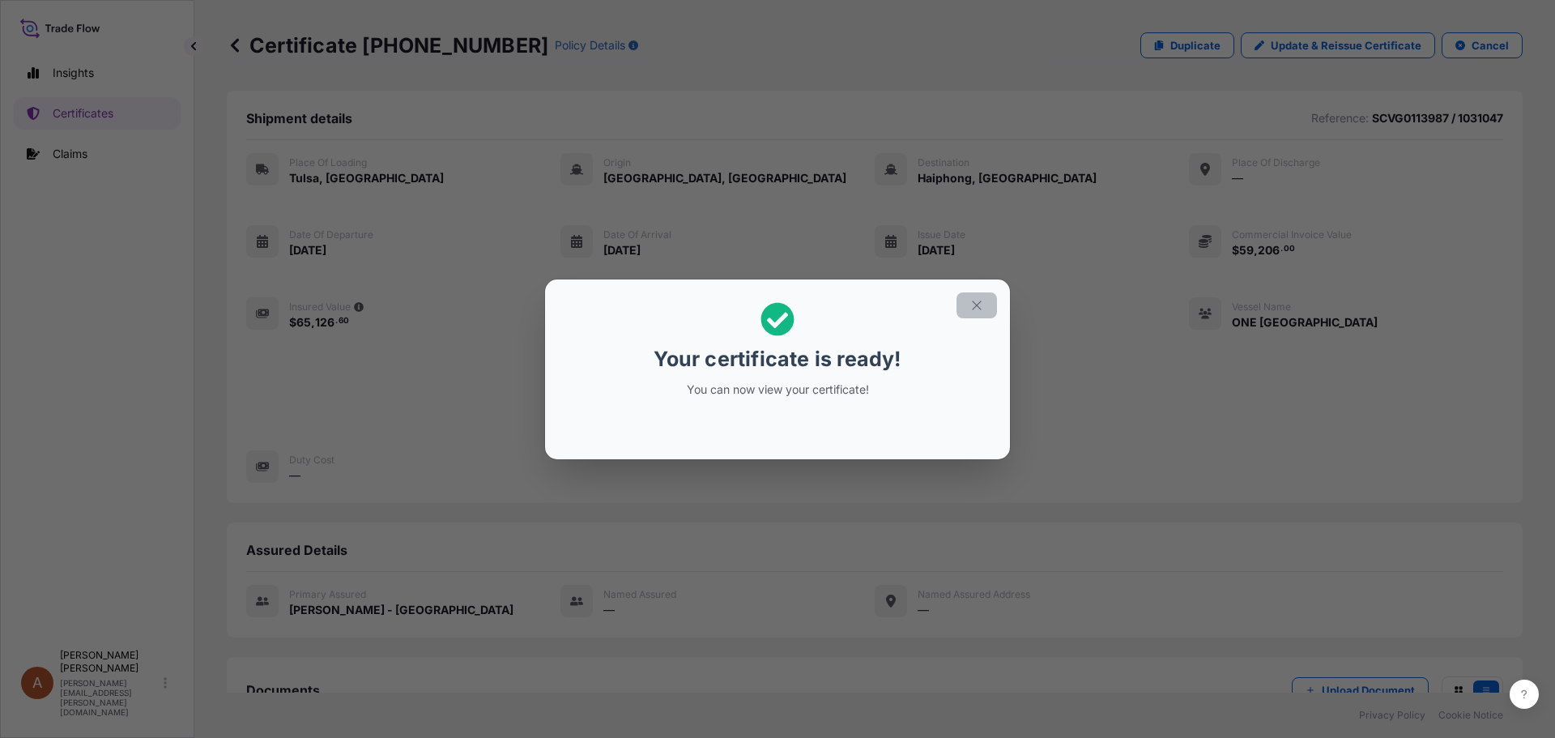
click at [974, 310] on icon "button" at bounding box center [976, 305] width 15 height 15
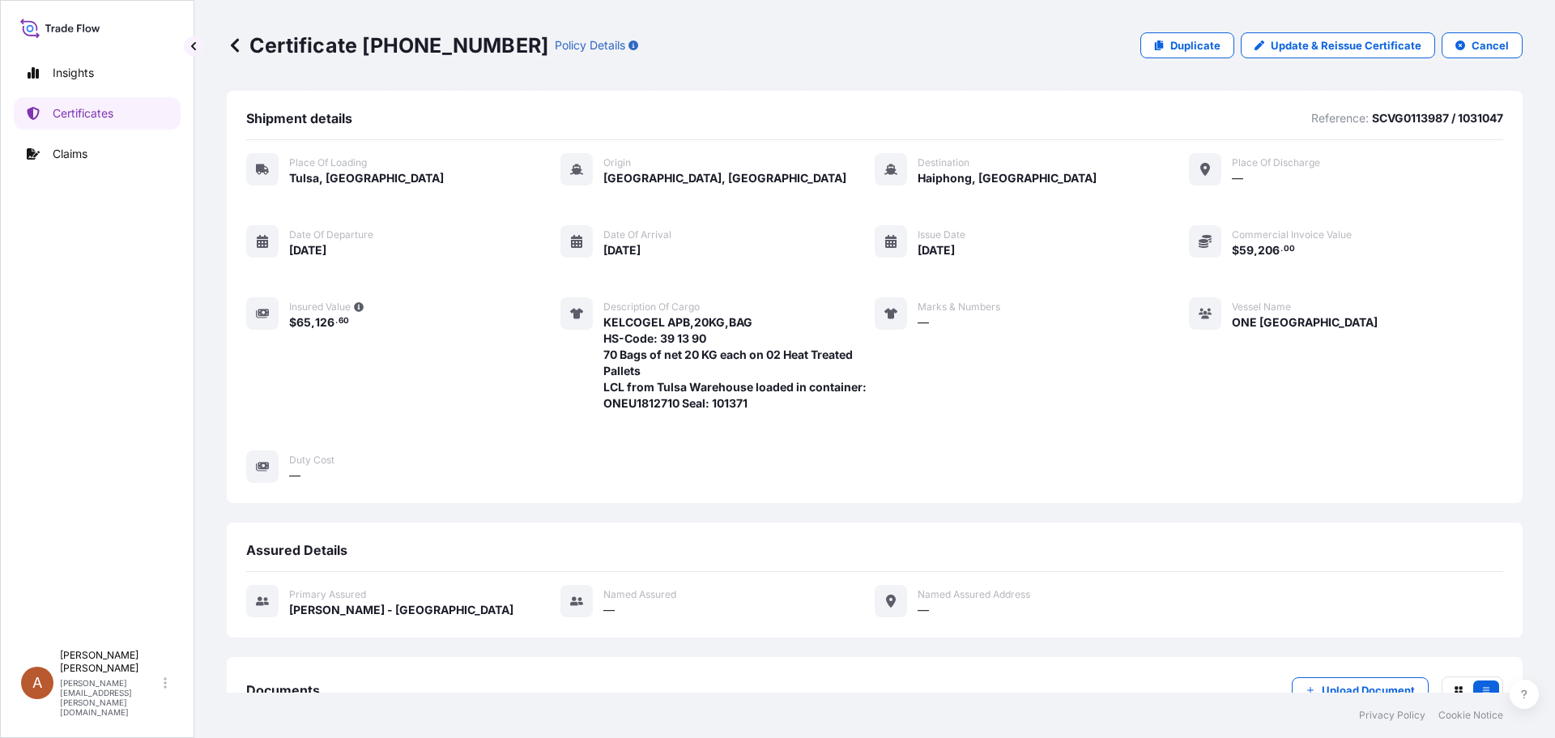
scroll to position [217, 0]
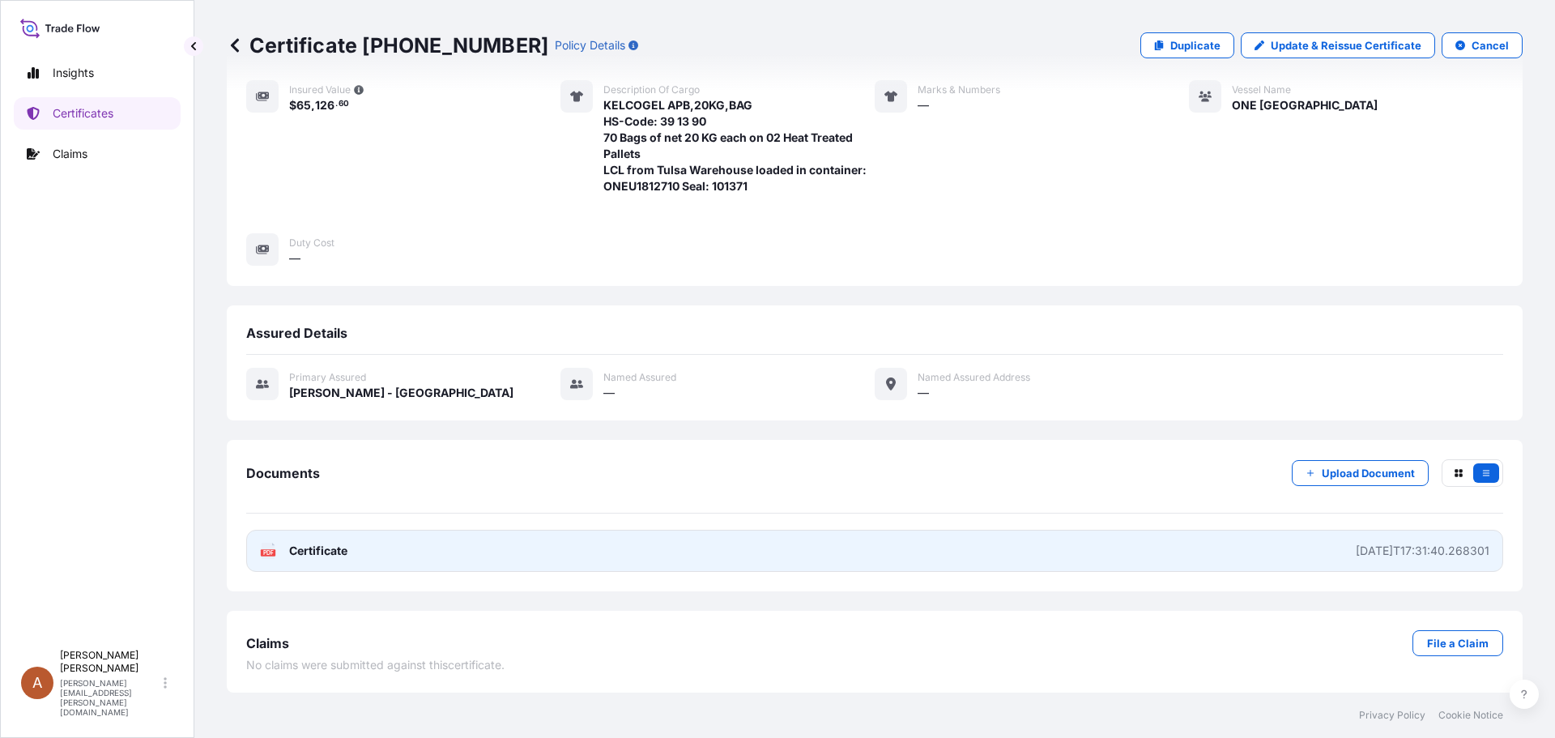
click at [304, 550] on span "Certificate" at bounding box center [318, 551] width 58 height 16
